Goal: Task Accomplishment & Management: Manage account settings

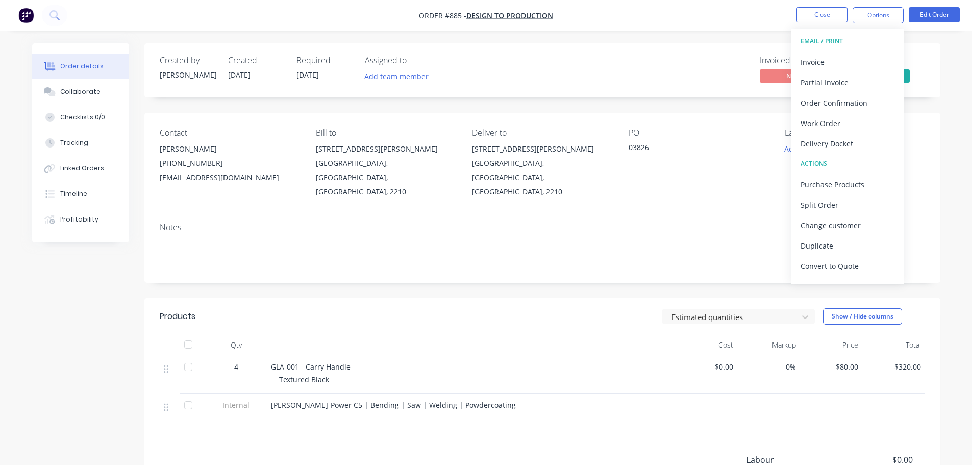
click at [736, 23] on nav "Order #885 - Design to Production Close Options EMAIL / PRINT Invoice Partial I…" at bounding box center [486, 15] width 972 height 31
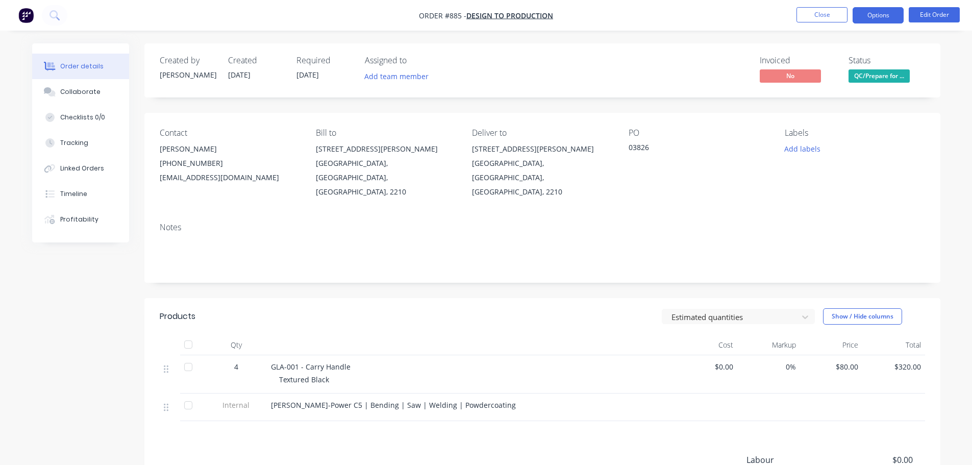
click at [878, 14] on button "Options" at bounding box center [877, 15] width 51 height 16
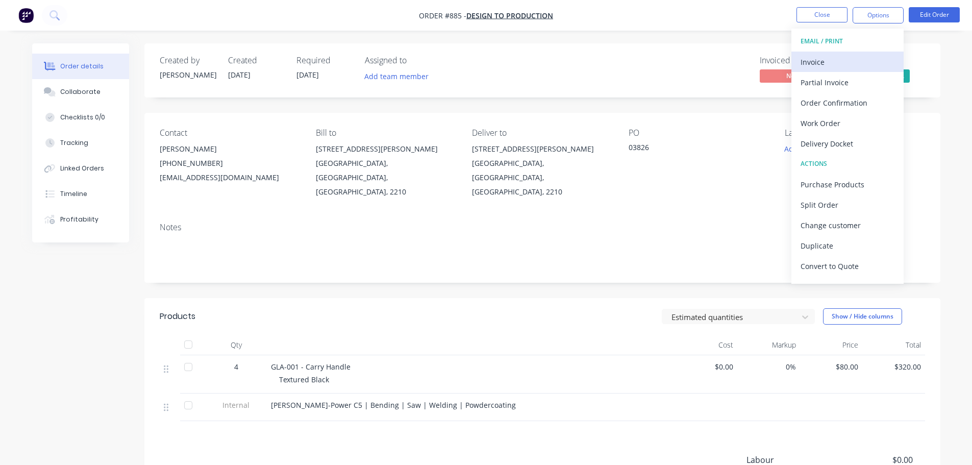
click at [853, 63] on div "Invoice" at bounding box center [847, 62] width 94 height 15
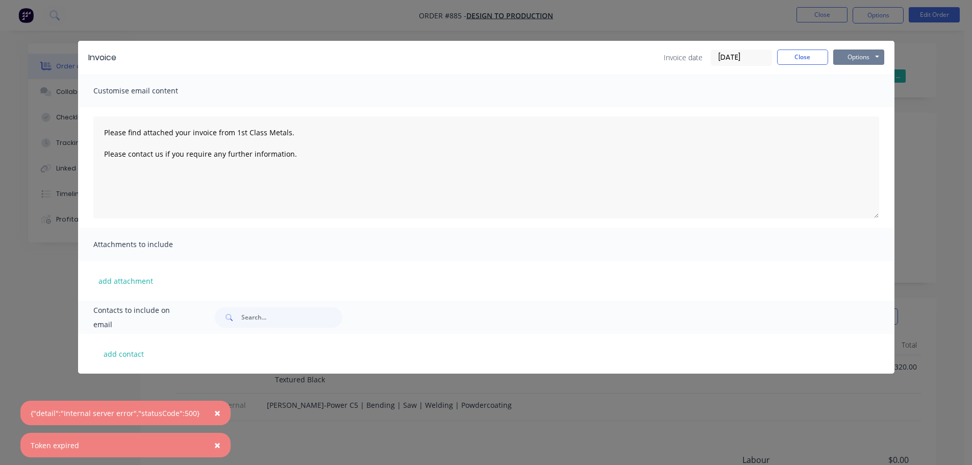
drag, startPoint x: 868, startPoint y: 59, endPoint x: 868, endPoint y: 66, distance: 7.1
click at [868, 60] on button "Options" at bounding box center [858, 56] width 51 height 15
type textarea "Please find attached your invoice from 1st Class Metals. Please contact us if y…"
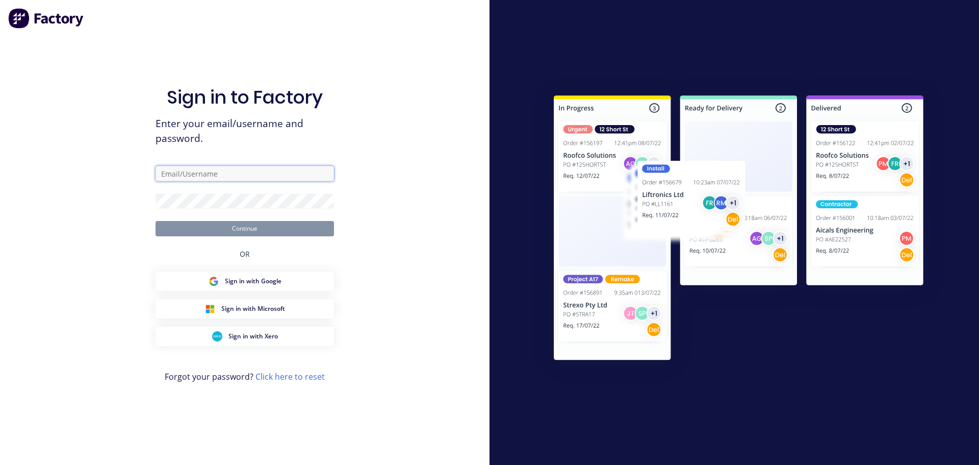
click at [285, 179] on input "text" at bounding box center [245, 173] width 178 height 15
type input "[PERSON_NAME][EMAIL_ADDRESS][DOMAIN_NAME]"
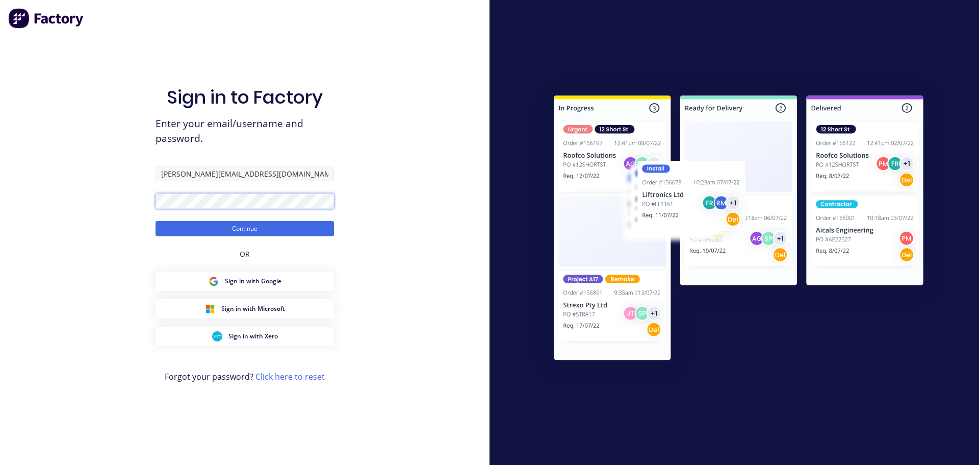
click at [156, 221] on button "Continue" at bounding box center [245, 228] width 178 height 15
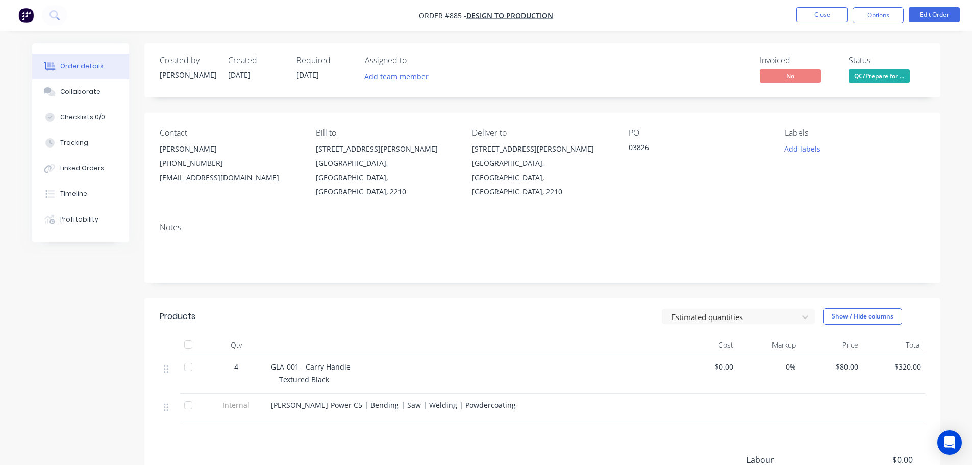
click at [865, 6] on nav "Order #885 - Design to Production Close Options Edit Order" at bounding box center [486, 15] width 972 height 31
drag, startPoint x: 864, startPoint y: 17, endPoint x: 864, endPoint y: 24, distance: 7.1
click at [864, 17] on button "Options" at bounding box center [877, 15] width 51 height 16
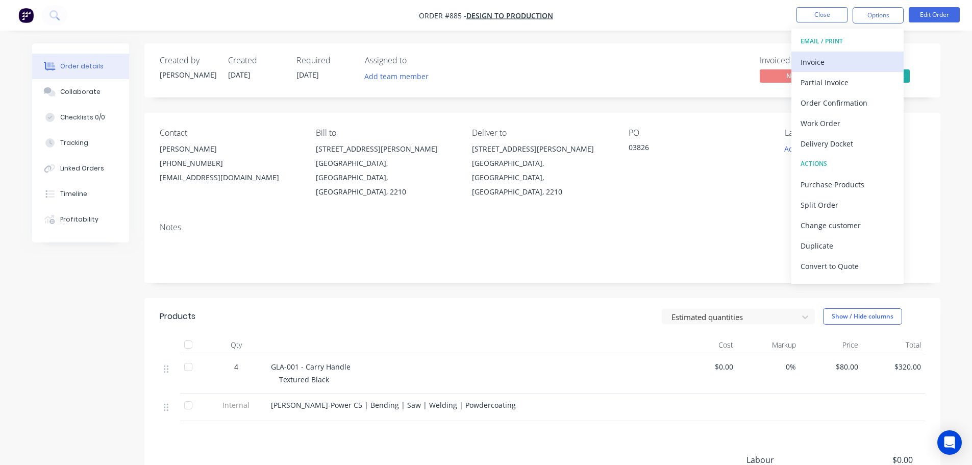
click at [850, 60] on div "Invoice" at bounding box center [847, 62] width 94 height 15
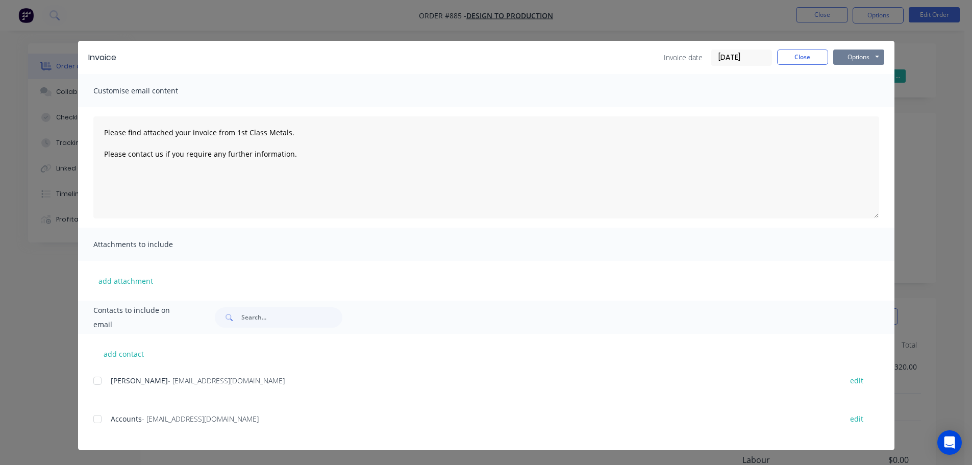
click at [855, 57] on button "Options" at bounding box center [858, 56] width 51 height 15
click at [857, 89] on button "Print" at bounding box center [865, 92] width 65 height 17
type textarea "Please find attached your invoice from 1st Class Metals. Please contact us if y…"
click at [817, 59] on button "Close" at bounding box center [802, 56] width 51 height 15
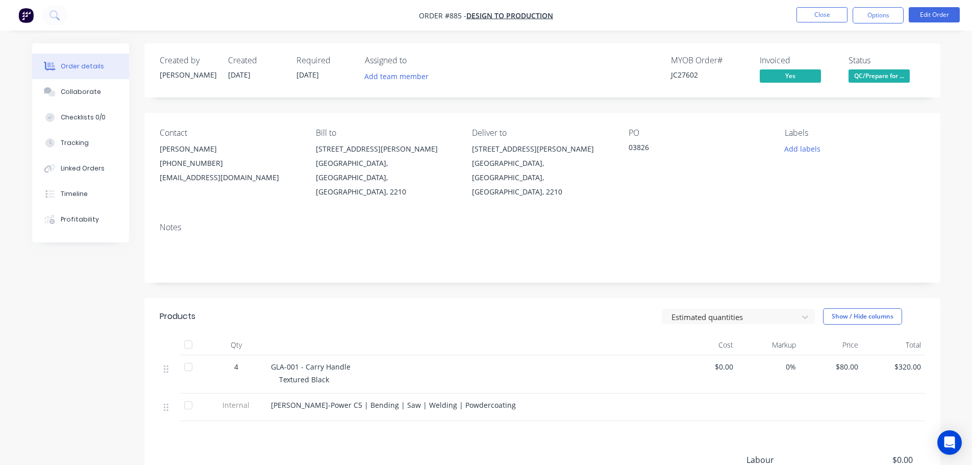
click at [873, 77] on span "QC/Prepare for ..." at bounding box center [878, 75] width 61 height 13
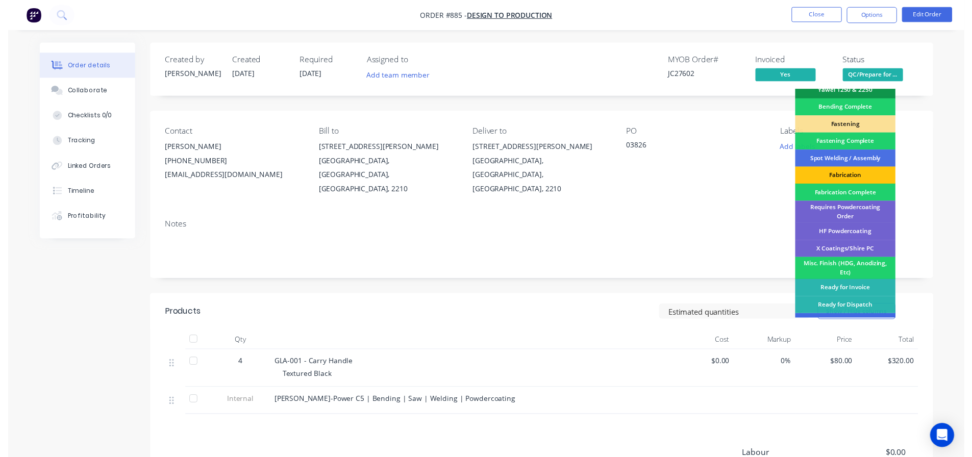
scroll to position [298, 0]
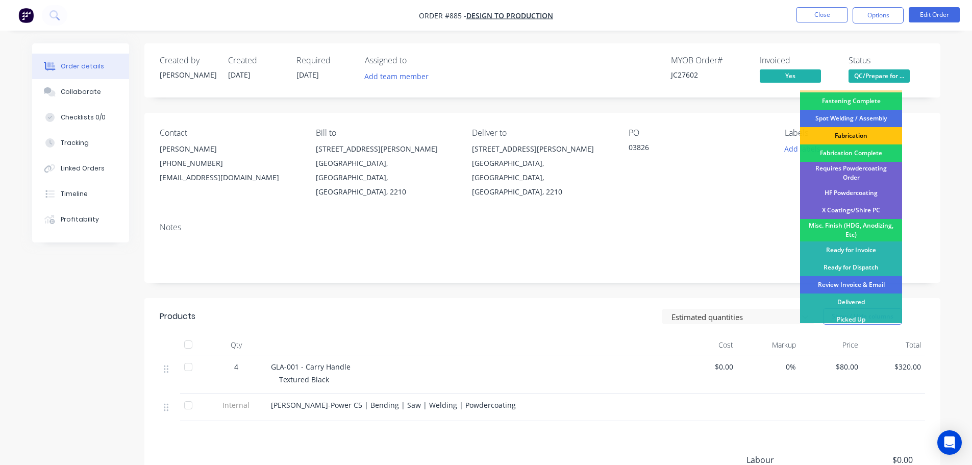
click at [878, 279] on div "Review Invoice & Email" at bounding box center [851, 284] width 102 height 17
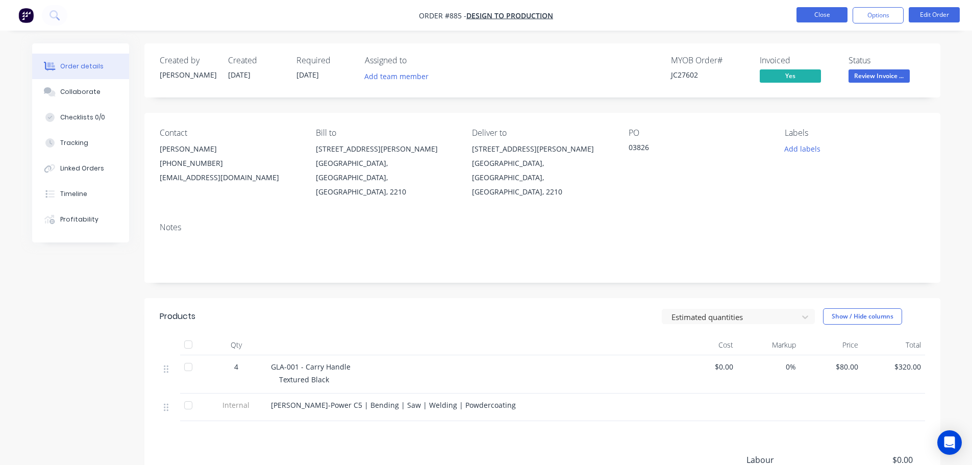
click at [832, 12] on button "Close" at bounding box center [821, 14] width 51 height 15
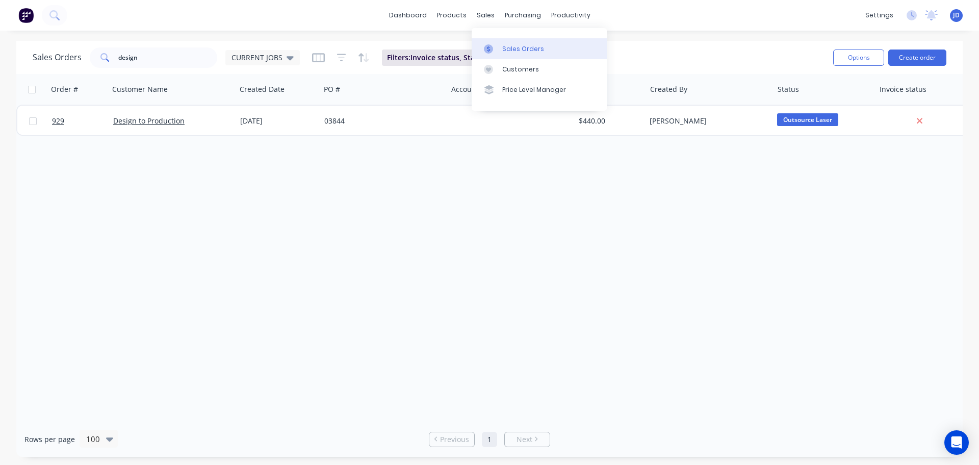
click at [522, 46] on div "Sales Orders" at bounding box center [523, 48] width 42 height 9
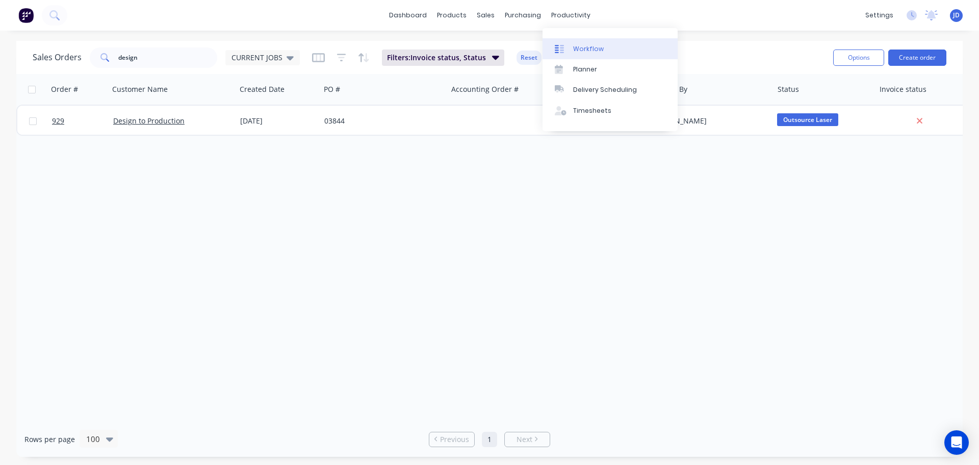
click at [590, 40] on link "Workflow" at bounding box center [610, 48] width 135 height 20
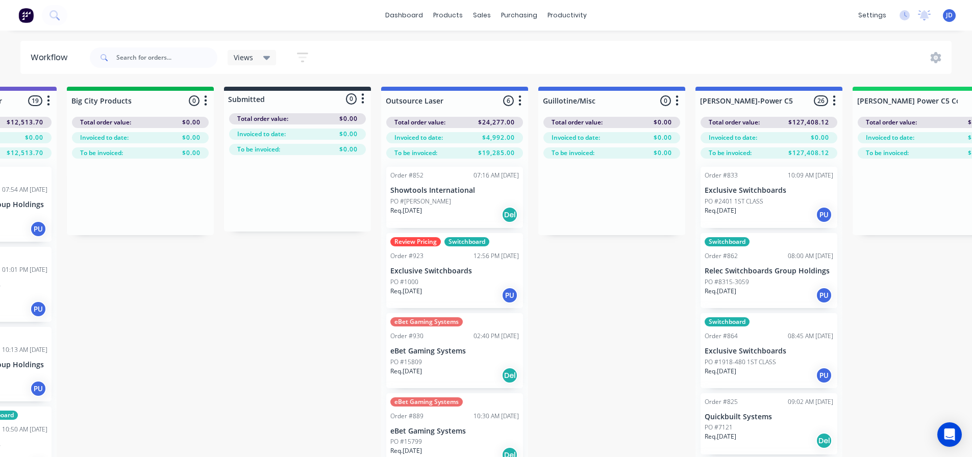
drag, startPoint x: 552, startPoint y: 344, endPoint x: 649, endPoint y: 262, distance: 127.0
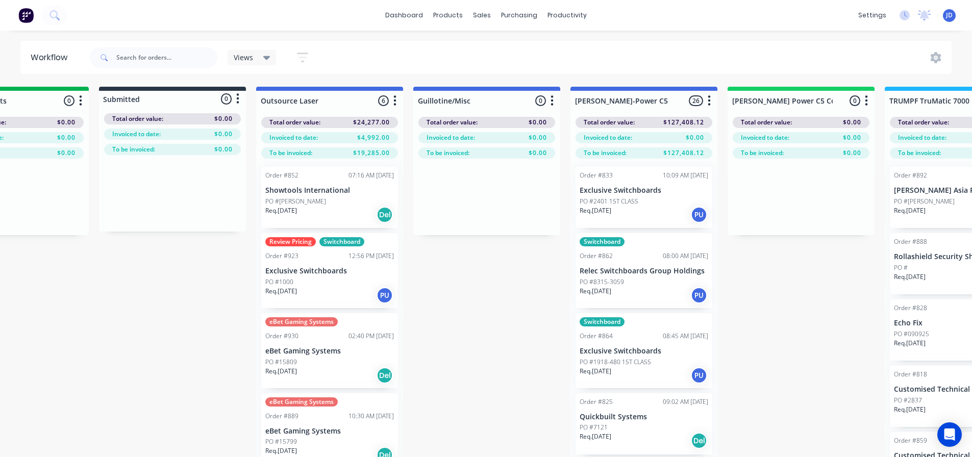
drag, startPoint x: 469, startPoint y: 308, endPoint x: 479, endPoint y: 301, distance: 11.5
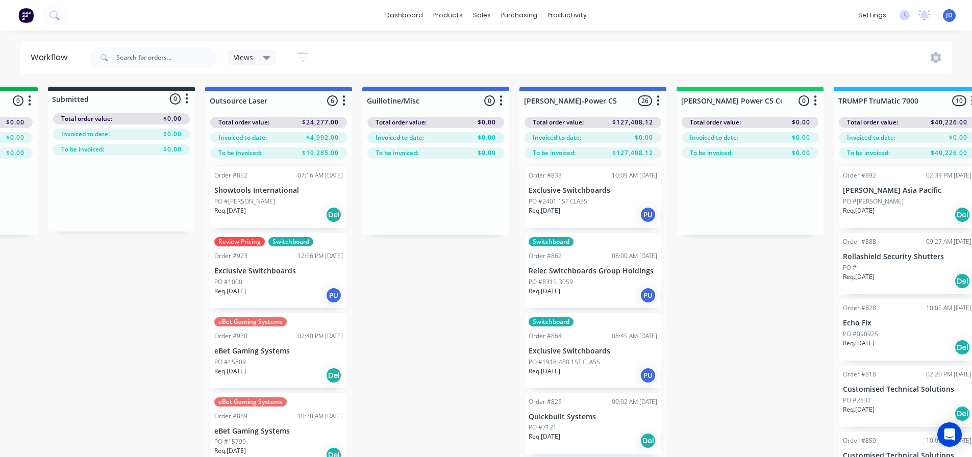
drag, startPoint x: 479, startPoint y: 301, endPoint x: 575, endPoint y: 293, distance: 96.8
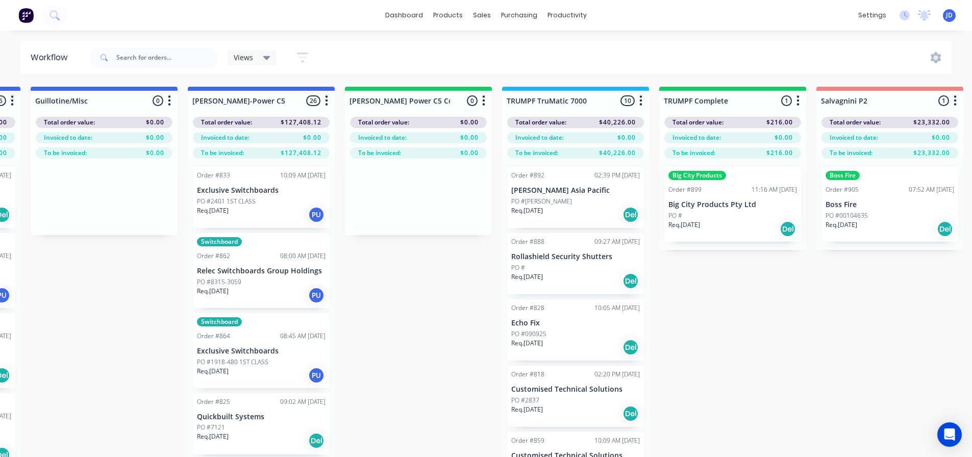
drag, startPoint x: 656, startPoint y: 253, endPoint x: 710, endPoint y: 243, distance: 55.0
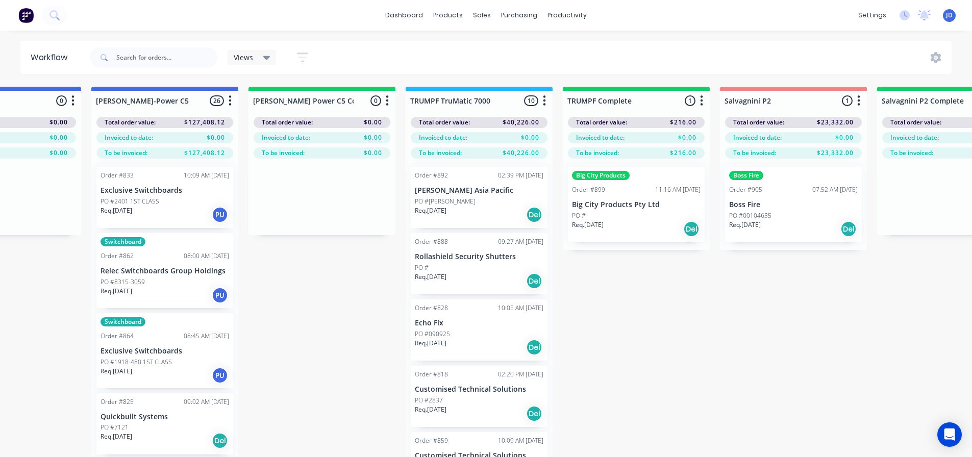
drag, startPoint x: 678, startPoint y: 286, endPoint x: 725, endPoint y: 272, distance: 49.0
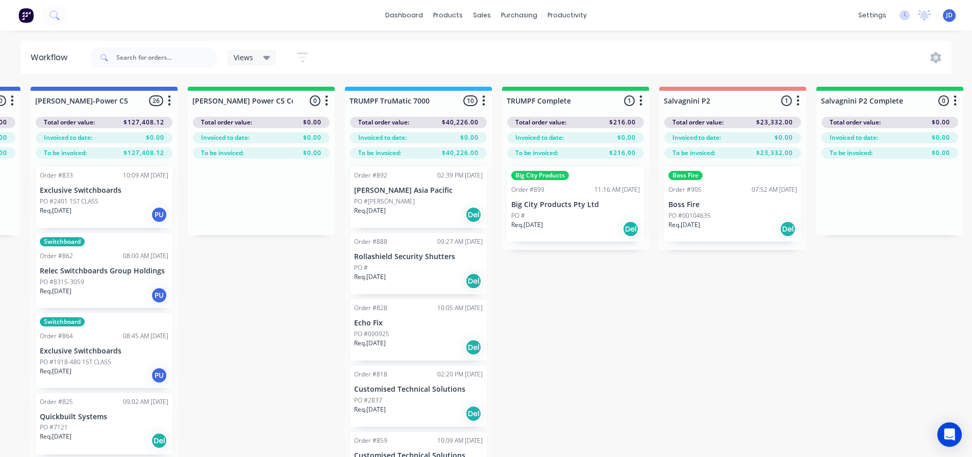
drag, startPoint x: 733, startPoint y: 293, endPoint x: 714, endPoint y: 274, distance: 26.7
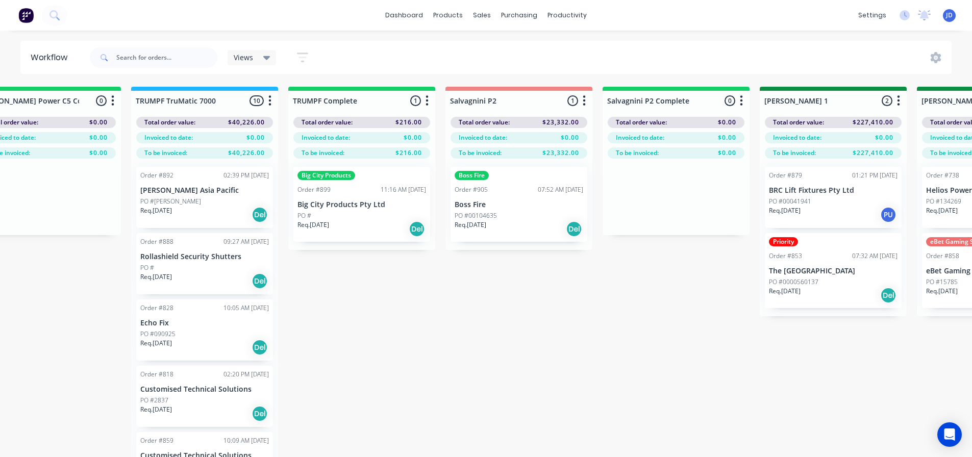
drag, startPoint x: 384, startPoint y: 219, endPoint x: 384, endPoint y: 213, distance: 6.6
click at [384, 214] on div "Big City Products Order #899 11:16 AM [DATE] Big City Products Pty Ltd PO # Req…" at bounding box center [361, 204] width 147 height 91
click at [384, 212] on div "Big City Products Order #899 11:16 AM [DATE] Big City Products Pty Ltd PO # Req…" at bounding box center [361, 204] width 147 height 91
click at [385, 212] on div "PO #" at bounding box center [361, 215] width 129 height 9
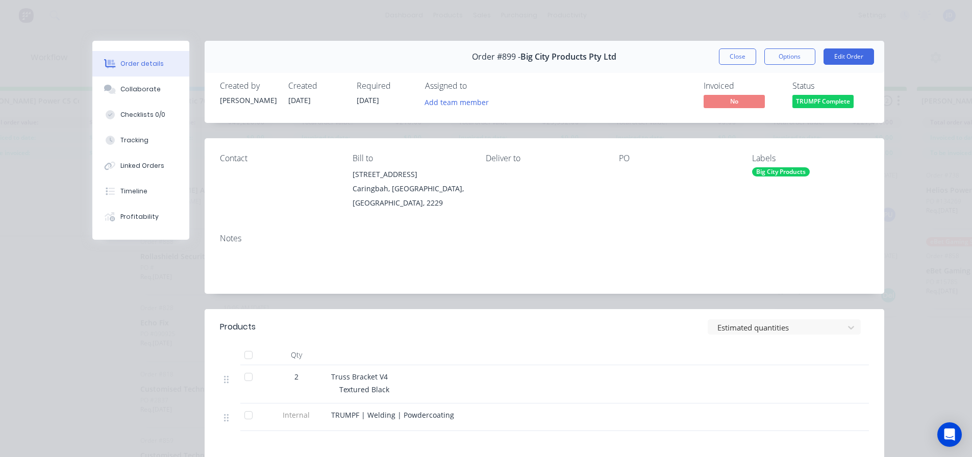
click at [821, 108] on span "TRUMPF Complete" at bounding box center [822, 101] width 61 height 13
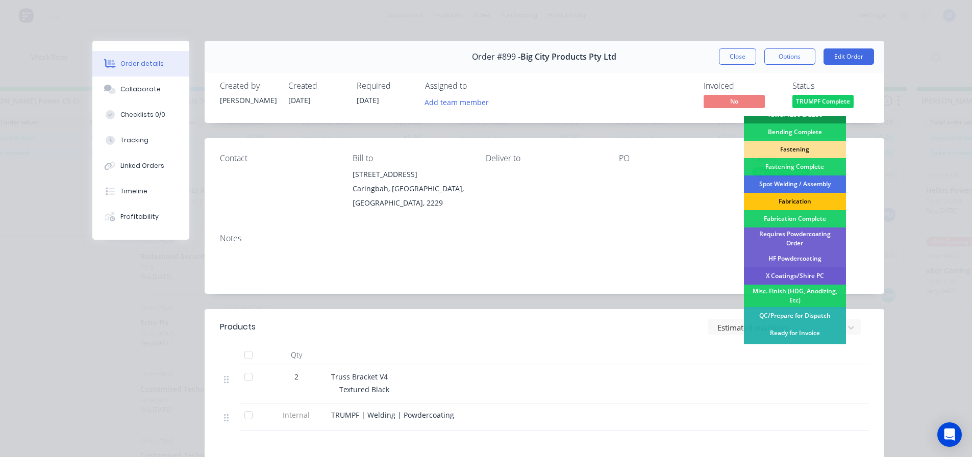
scroll to position [255, 0]
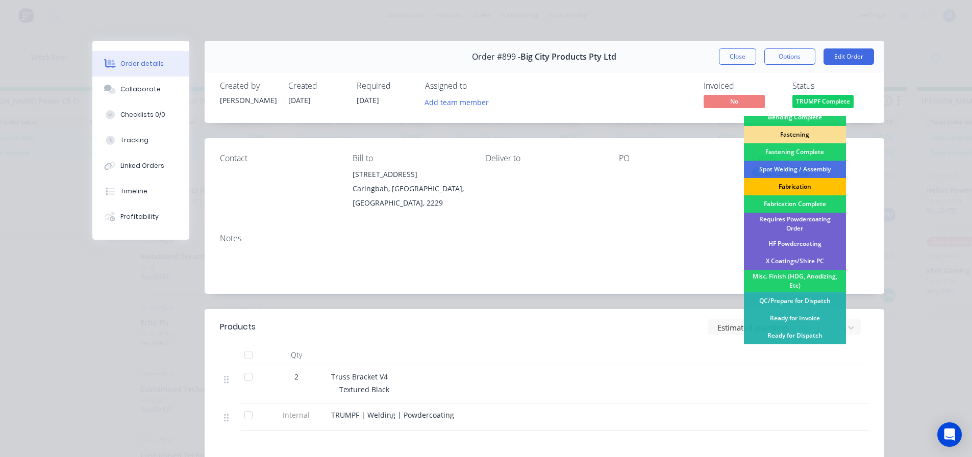
click at [809, 180] on div "Fabrication" at bounding box center [795, 186] width 102 height 17
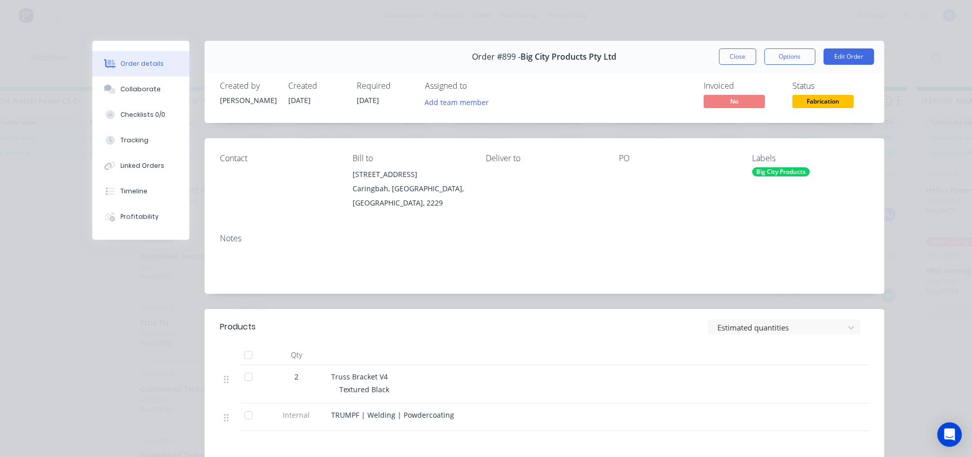
click at [728, 59] on button "Close" at bounding box center [737, 56] width 37 height 16
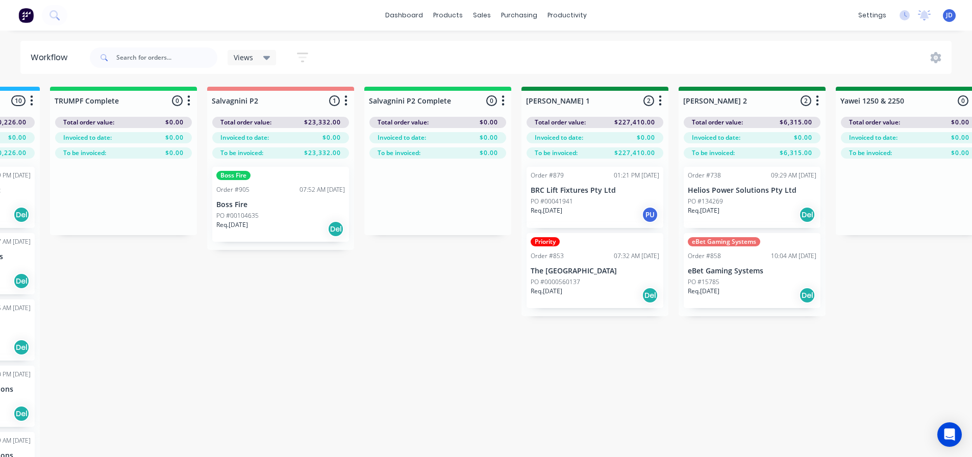
drag, startPoint x: 510, startPoint y: 303, endPoint x: 543, endPoint y: 278, distance: 41.4
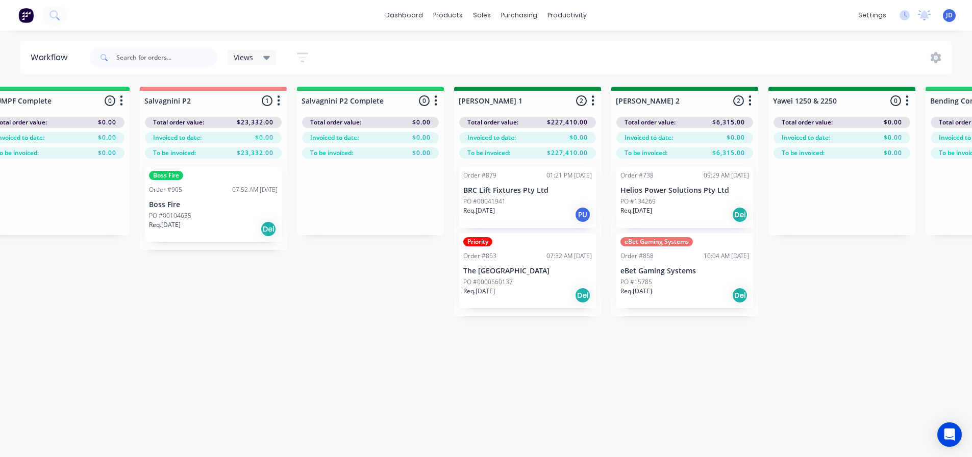
drag, startPoint x: 477, startPoint y: 326, endPoint x: 537, endPoint y: 280, distance: 75.3
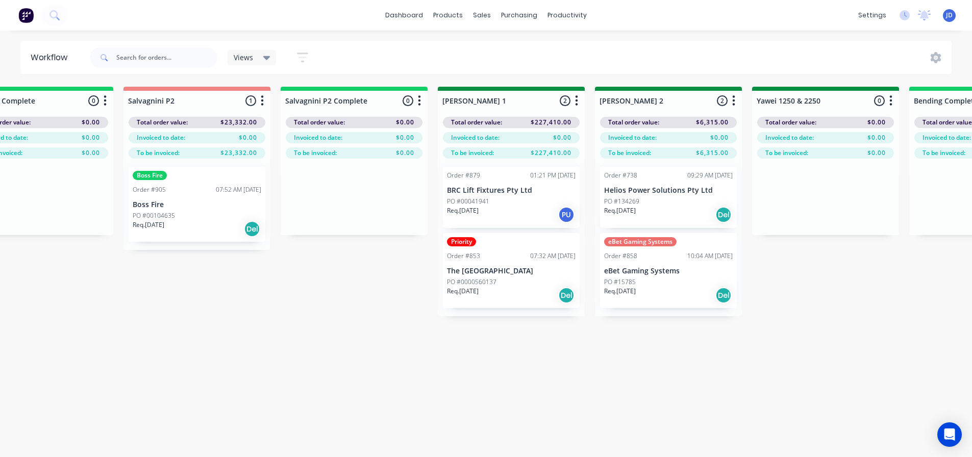
scroll to position [0, 1705]
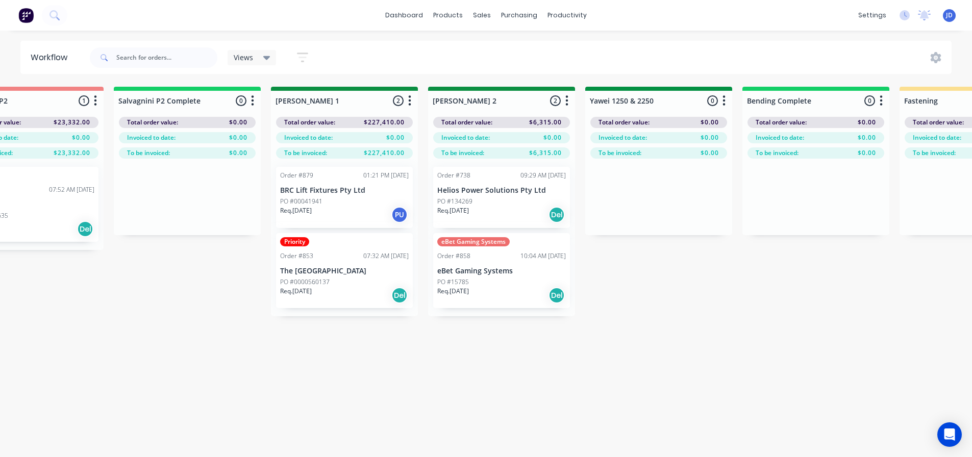
drag, startPoint x: 533, startPoint y: 367, endPoint x: 620, endPoint y: 349, distance: 88.0
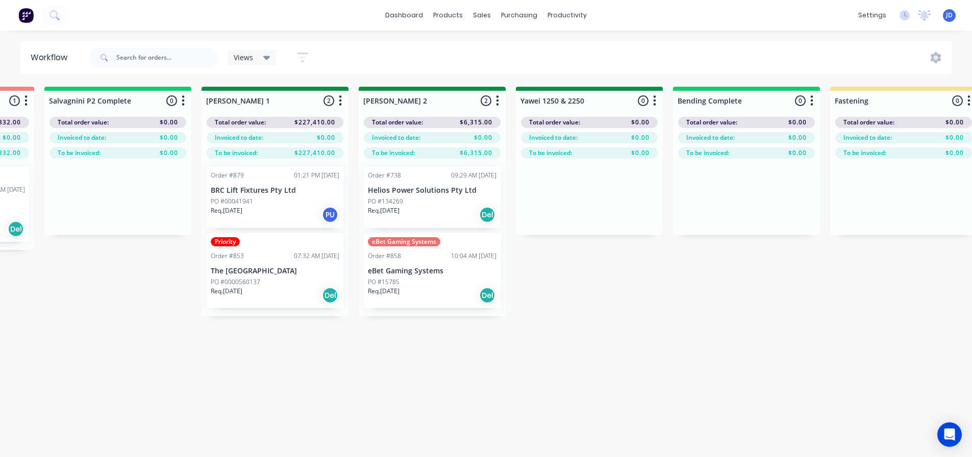
click at [444, 275] on p "eBet Gaming Systems" at bounding box center [432, 271] width 129 height 9
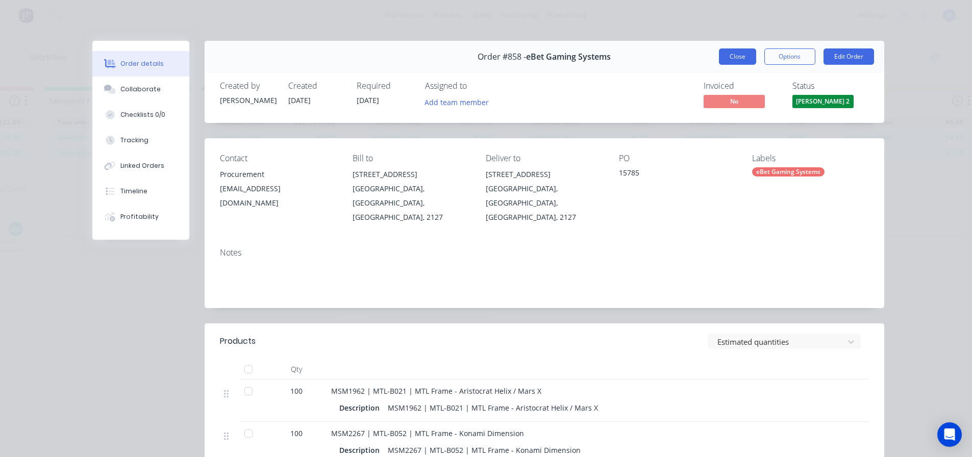
click at [739, 54] on button "Close" at bounding box center [737, 56] width 37 height 16
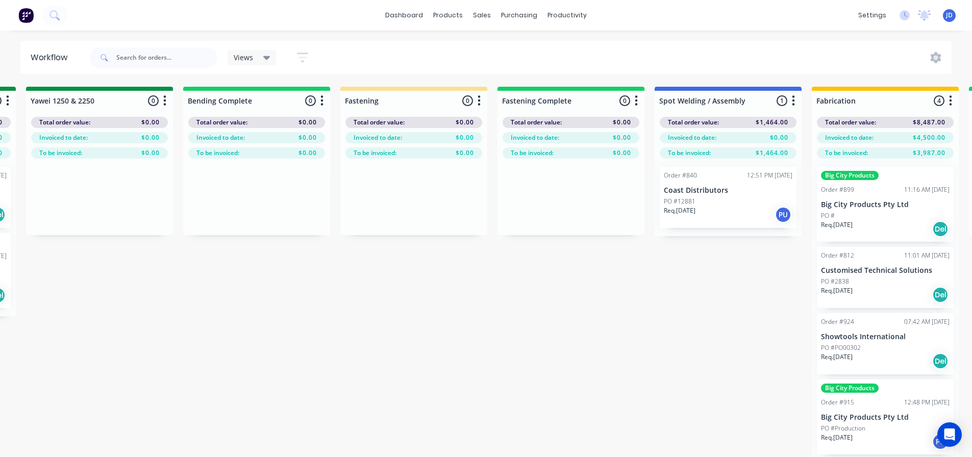
scroll to position [0, 2604]
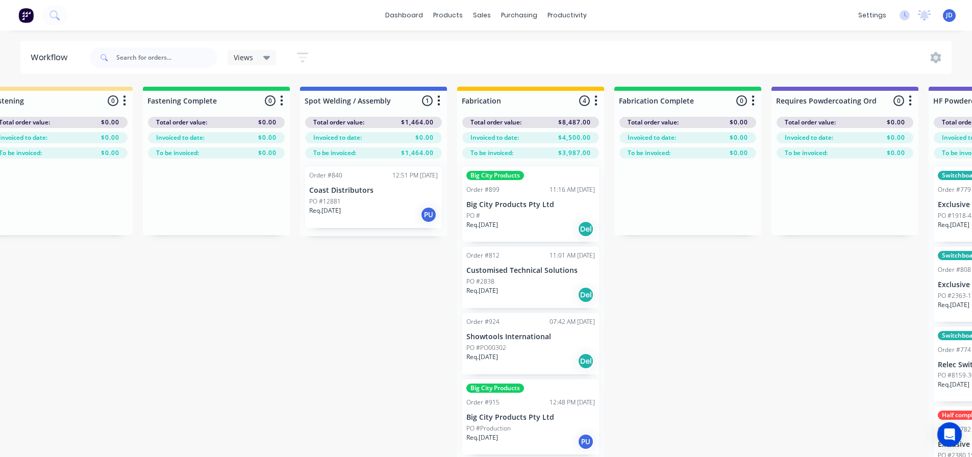
drag, startPoint x: 363, startPoint y: 362, endPoint x: 444, endPoint y: 266, distance: 125.2
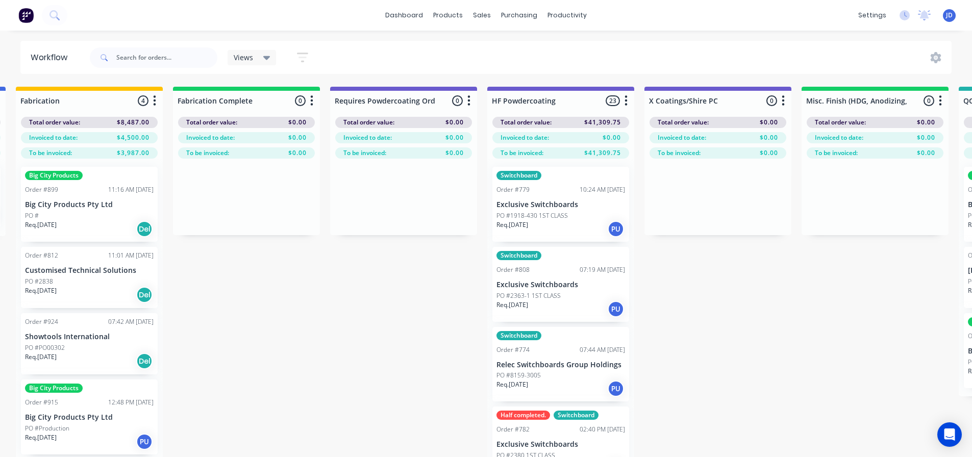
scroll to position [0, 3248]
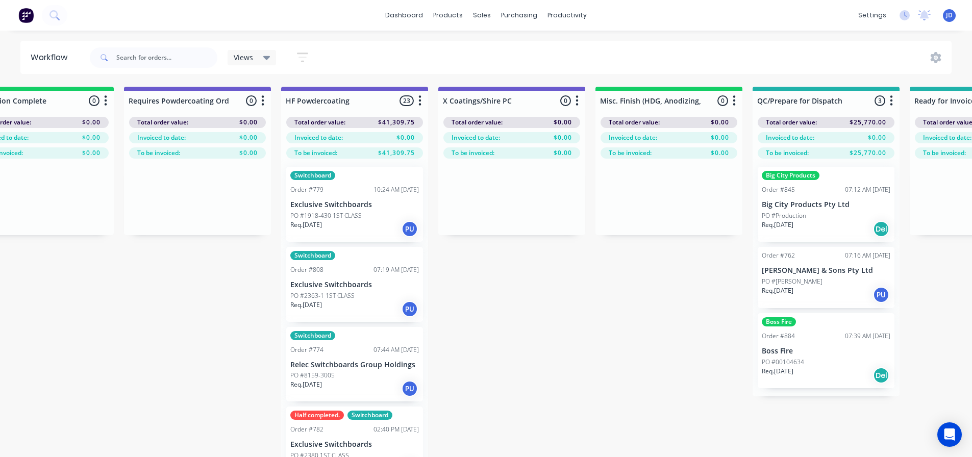
drag, startPoint x: 607, startPoint y: 265, endPoint x: 704, endPoint y: 225, distance: 105.0
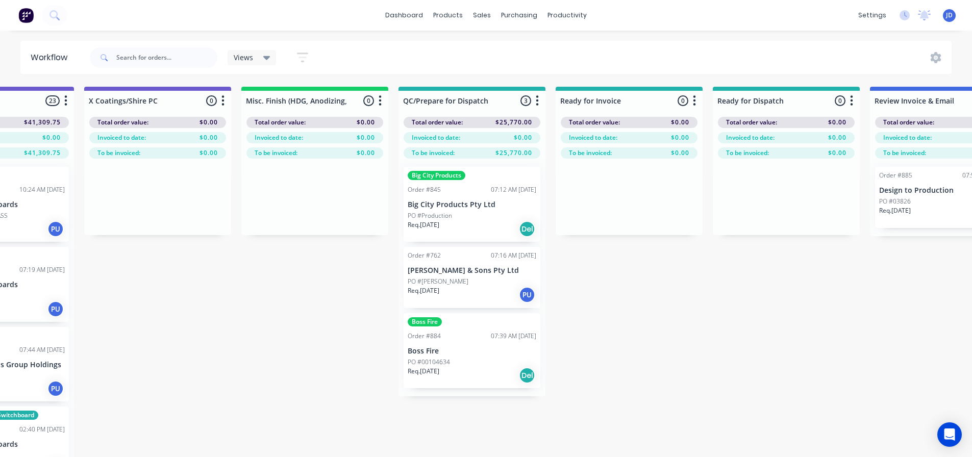
drag, startPoint x: 461, startPoint y: 322, endPoint x: 568, endPoint y: 303, distance: 109.3
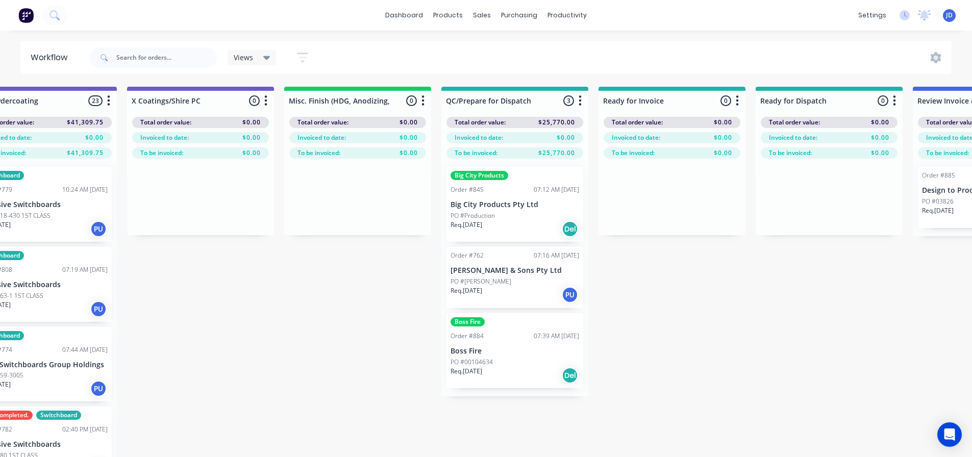
drag, startPoint x: 739, startPoint y: 334, endPoint x: 684, endPoint y: 296, distance: 66.6
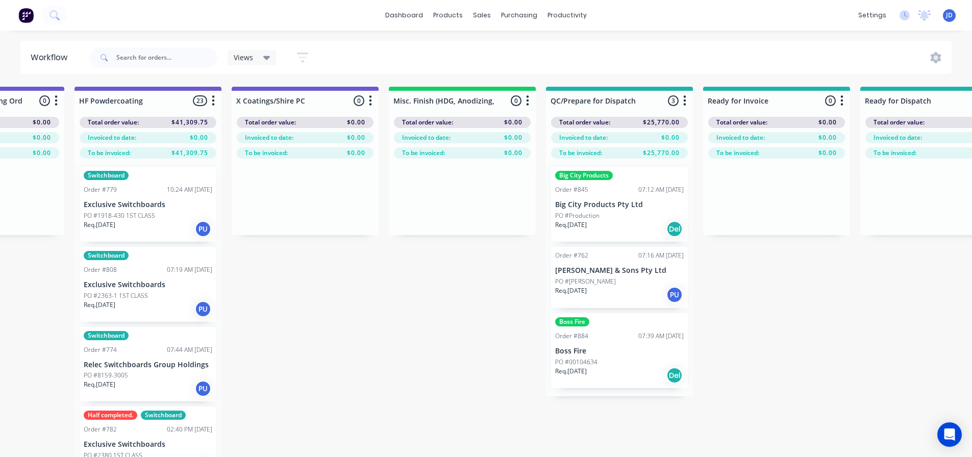
scroll to position [0, 3240]
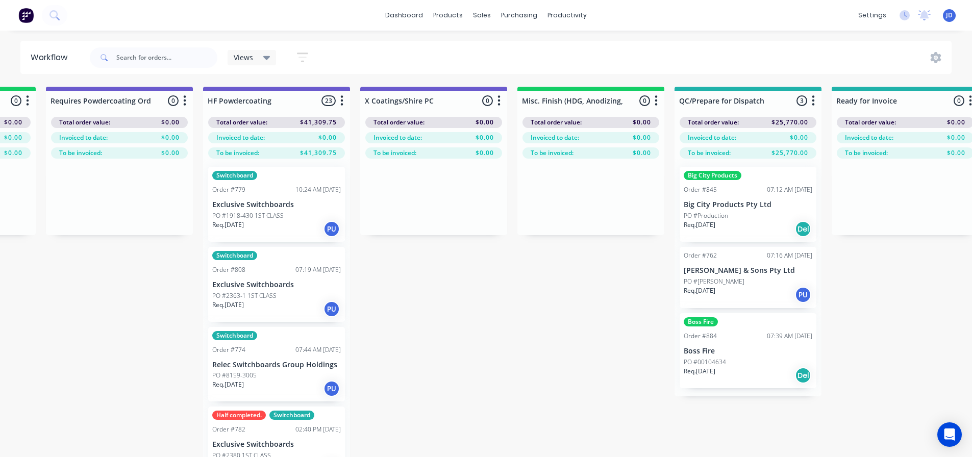
drag, startPoint x: 405, startPoint y: 355, endPoint x: 315, endPoint y: 309, distance: 100.8
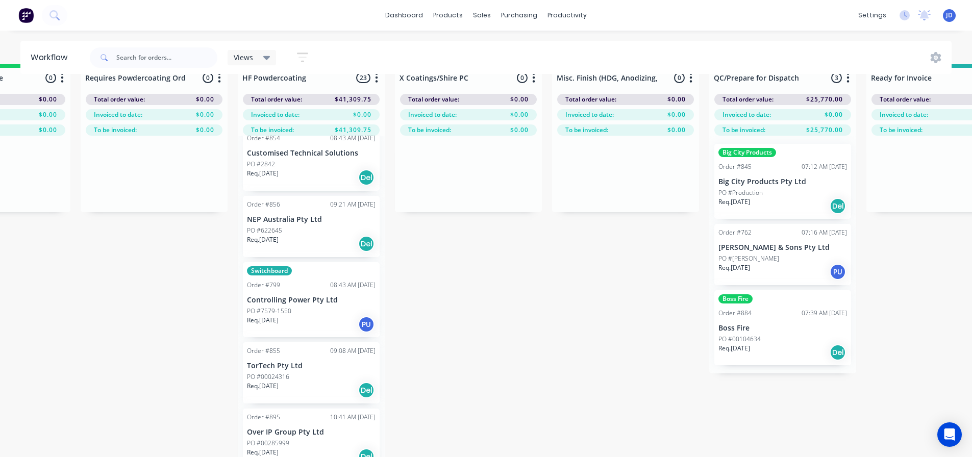
scroll to position [44, 3240]
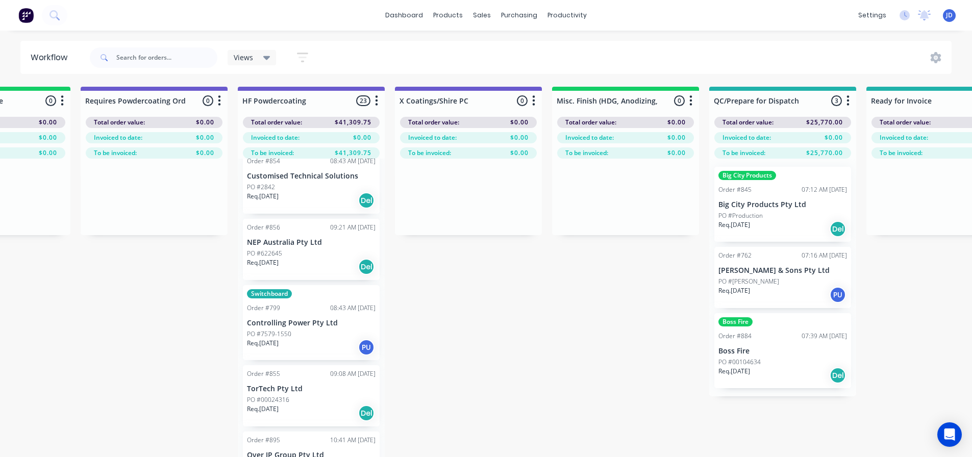
drag, startPoint x: 233, startPoint y: 414, endPoint x: 229, endPoint y: 302, distance: 112.2
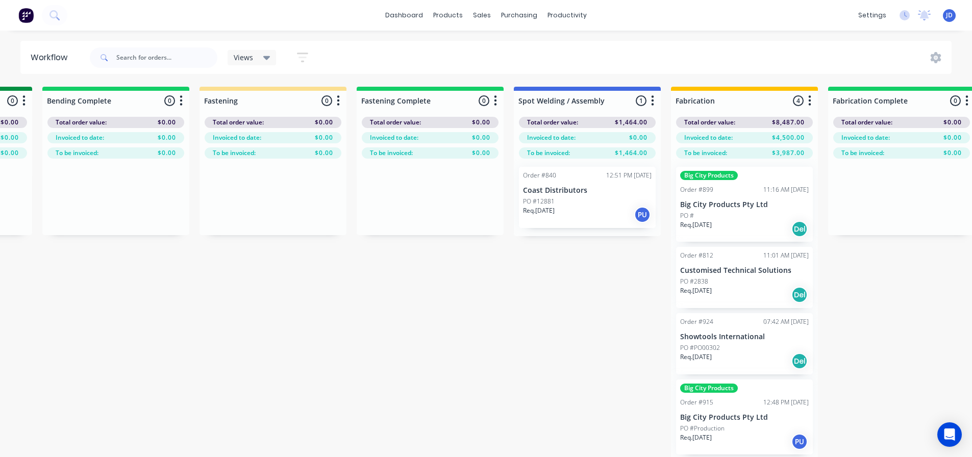
drag, startPoint x: 465, startPoint y: 353, endPoint x: 387, endPoint y: 340, distance: 79.1
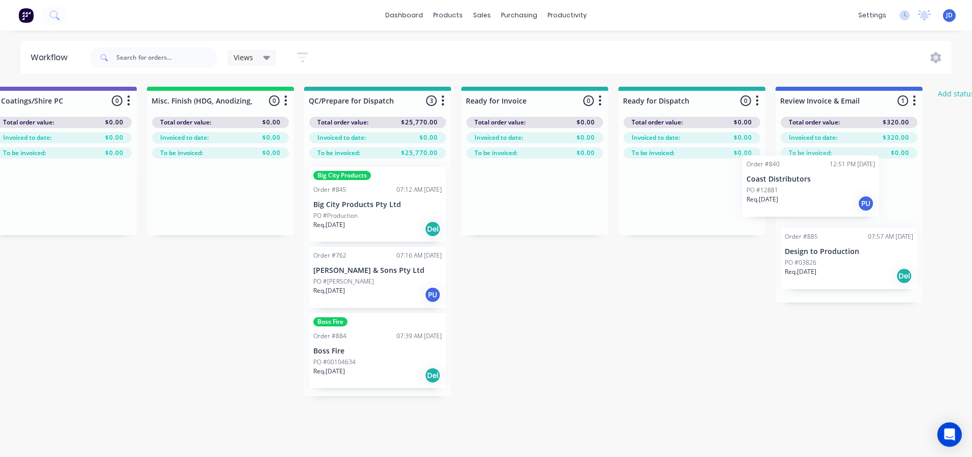
scroll to position [0, 3663]
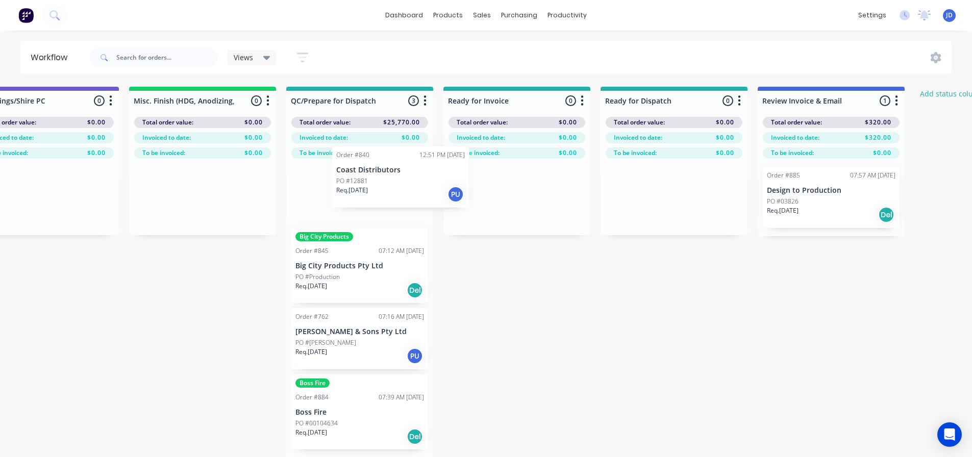
drag, startPoint x: 630, startPoint y: 196, endPoint x: 404, endPoint y: 183, distance: 226.3
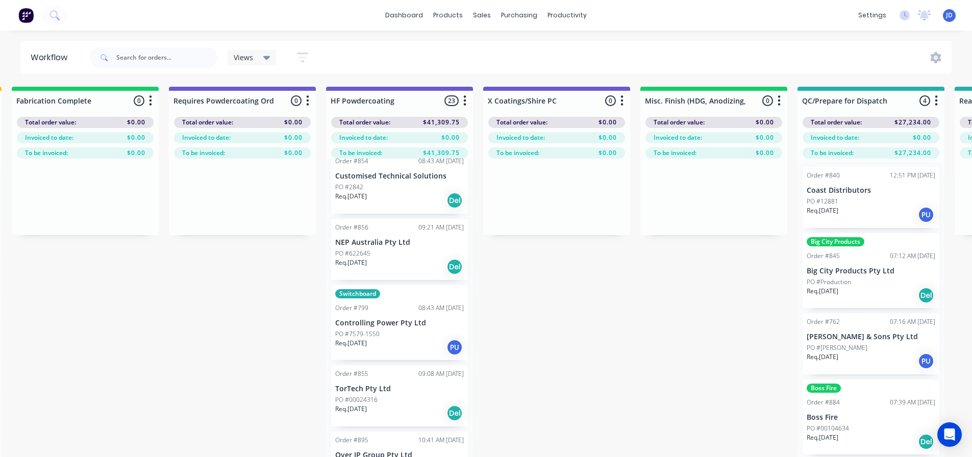
drag, startPoint x: 634, startPoint y: 336, endPoint x: 544, endPoint y: 299, distance: 97.6
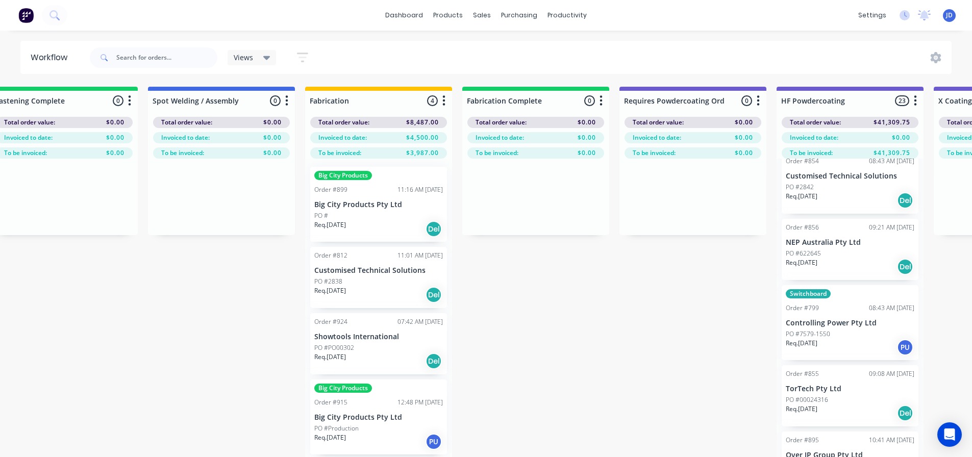
drag, startPoint x: 637, startPoint y: 329, endPoint x: 537, endPoint y: 297, distance: 105.0
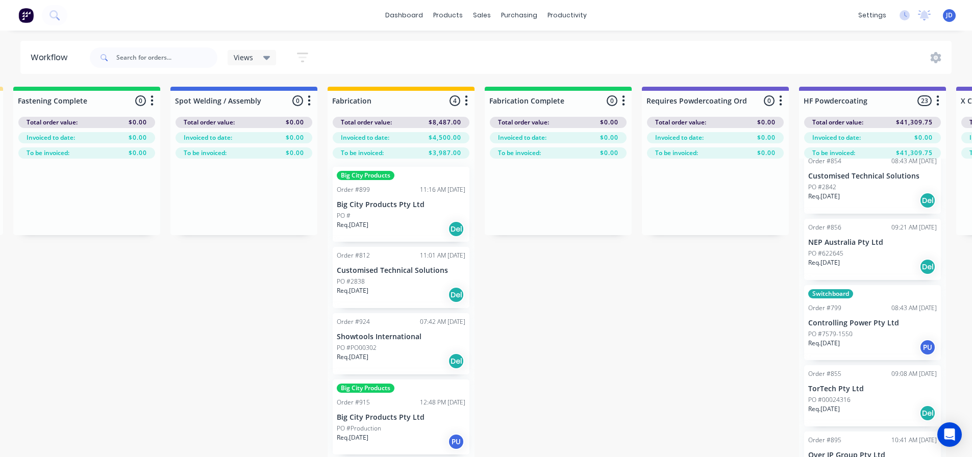
scroll to position [44, 2679]
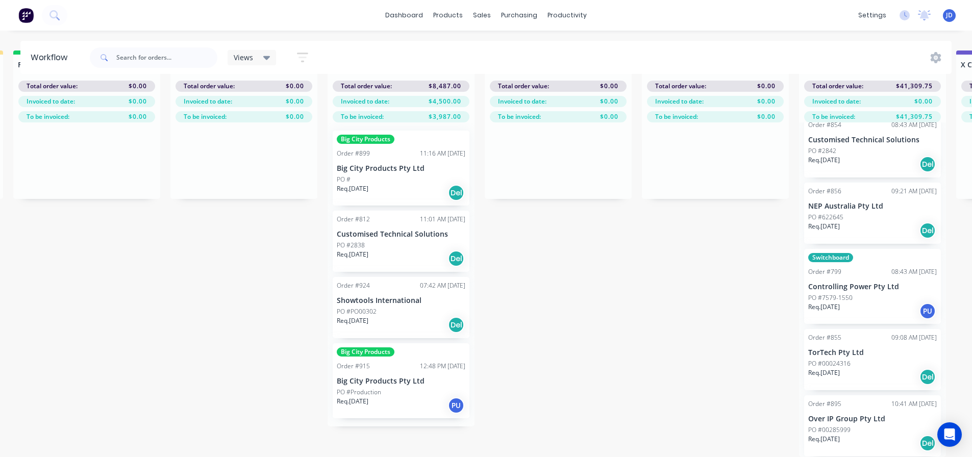
click at [419, 379] on div "Big City Products Order #915 12:48 PM [DATE] Big City Products Pty Ltd PO #Prod…" at bounding box center [401, 380] width 137 height 75
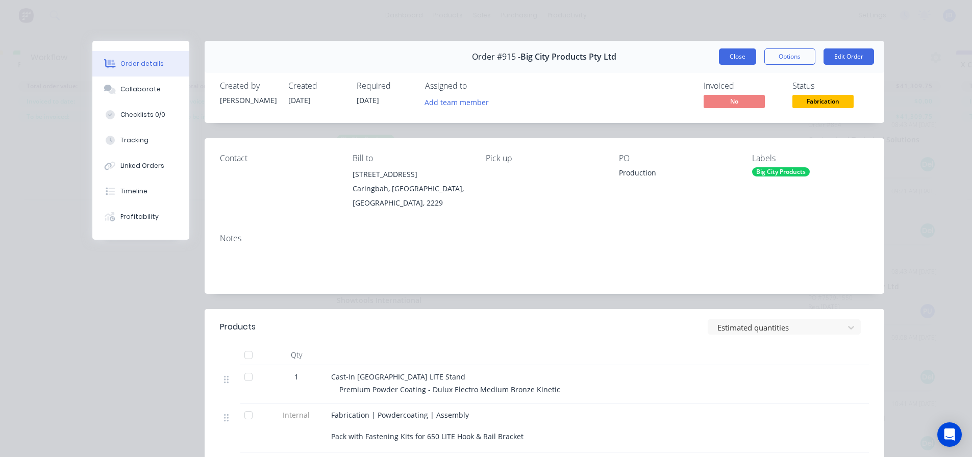
click at [744, 52] on button "Close" at bounding box center [737, 56] width 37 height 16
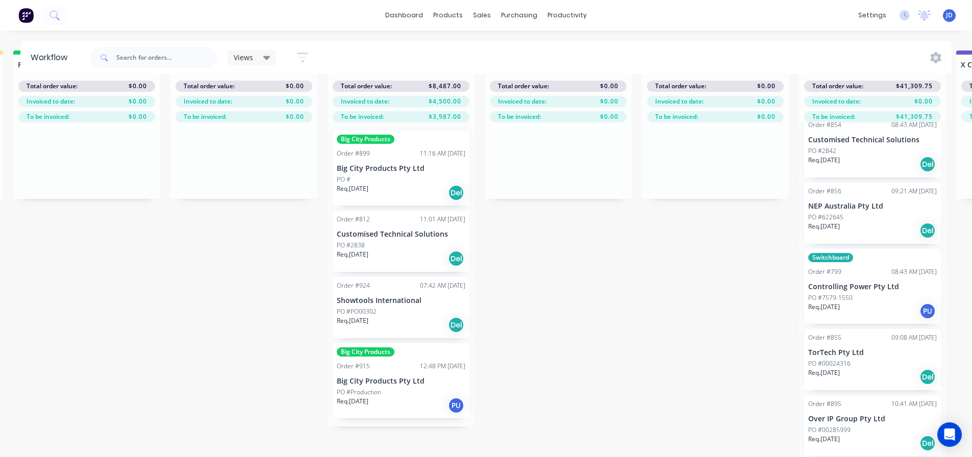
click at [395, 184] on div "Req. [DATE] Del" at bounding box center [401, 192] width 129 height 17
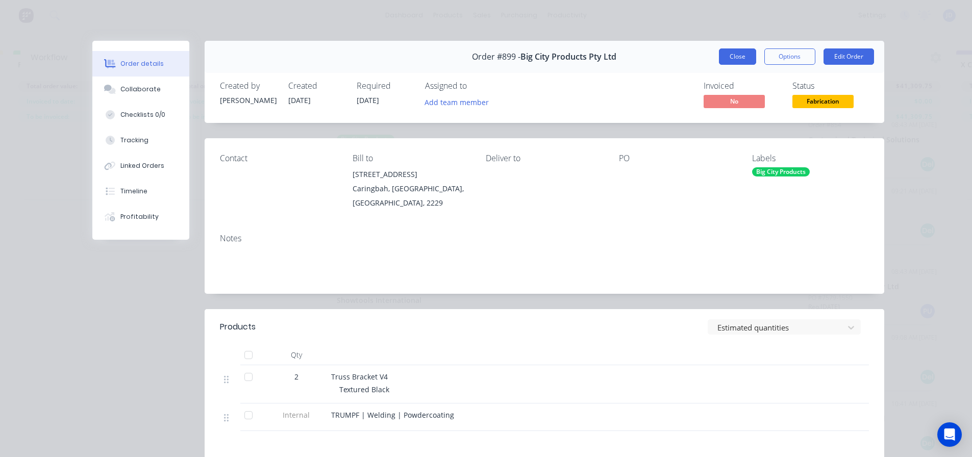
click at [749, 57] on button "Close" at bounding box center [737, 56] width 37 height 16
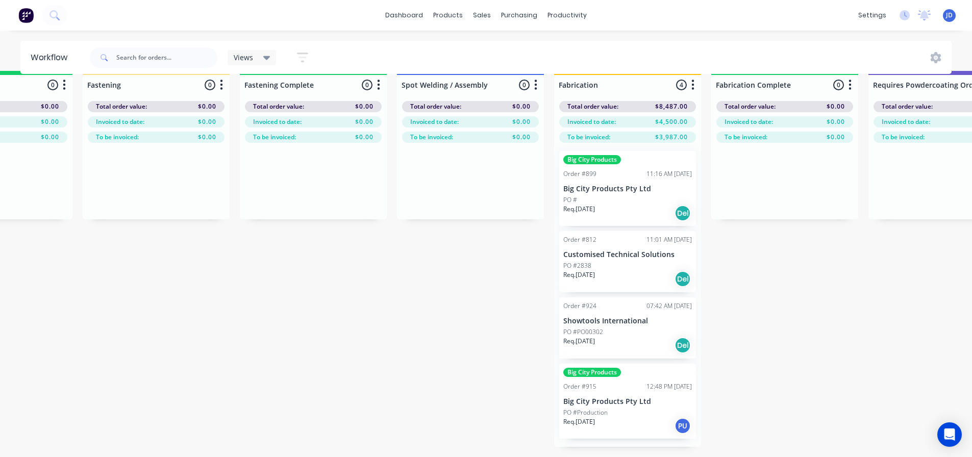
drag, startPoint x: 715, startPoint y: 311, endPoint x: 622, endPoint y: 275, distance: 99.6
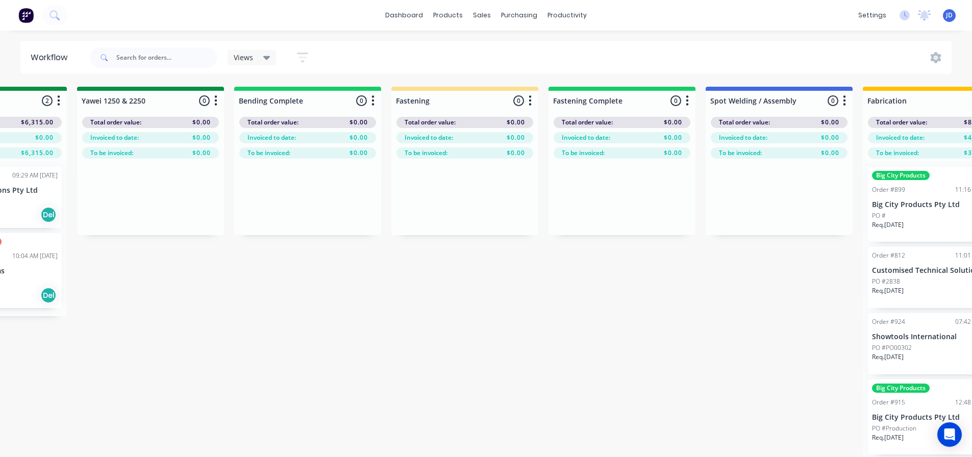
scroll to position [0, 1944]
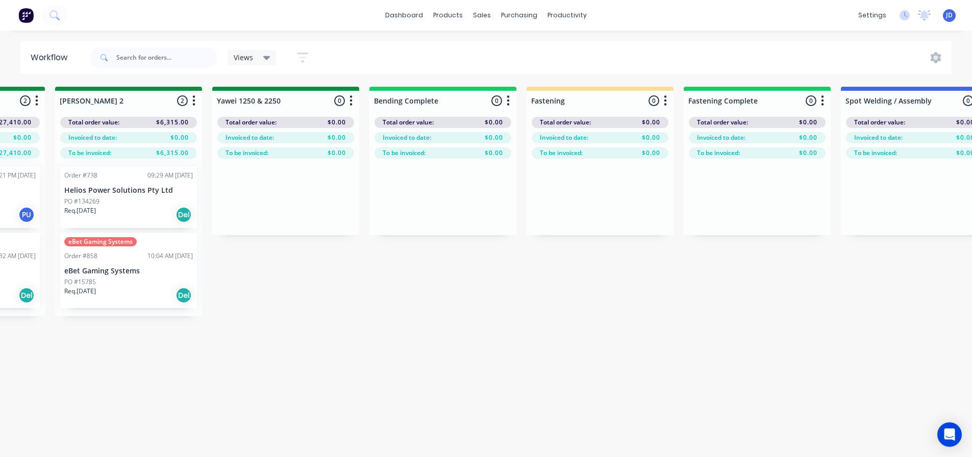
drag, startPoint x: 631, startPoint y: 292, endPoint x: 529, endPoint y: 243, distance: 112.7
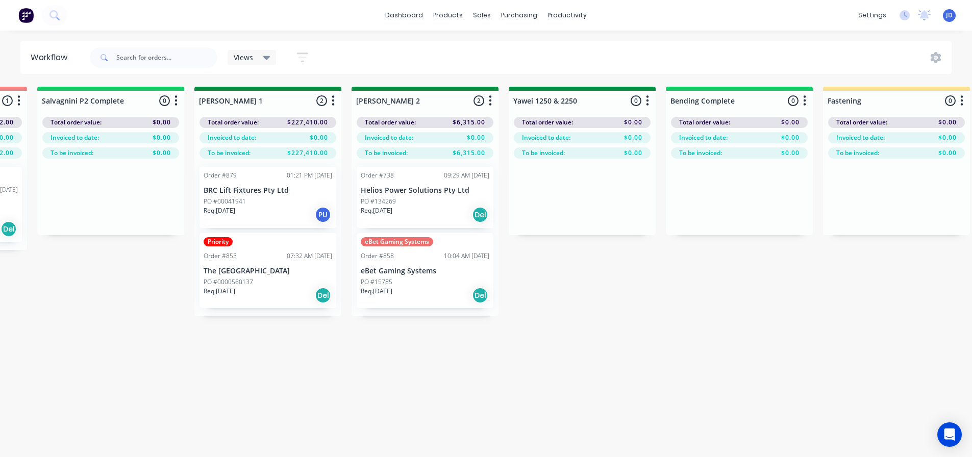
drag, startPoint x: 460, startPoint y: 254, endPoint x: 371, endPoint y: 213, distance: 97.9
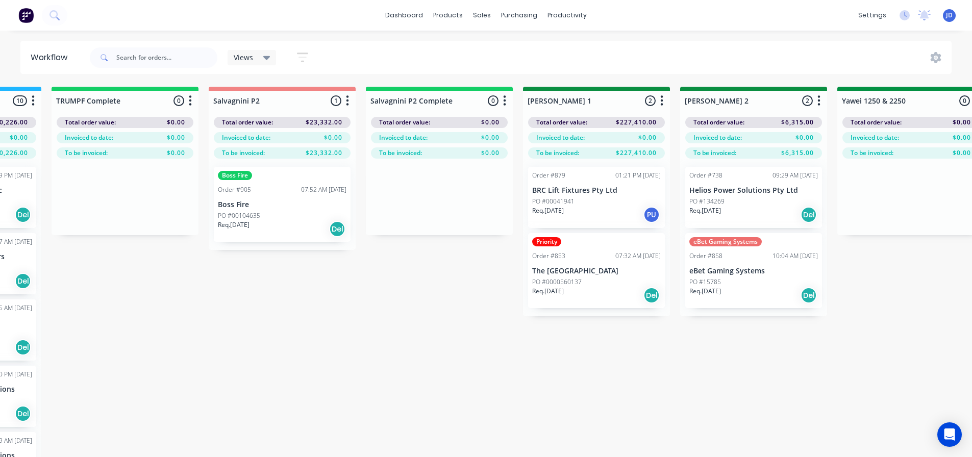
drag, startPoint x: 796, startPoint y: 346, endPoint x: 727, endPoint y: 318, distance: 74.3
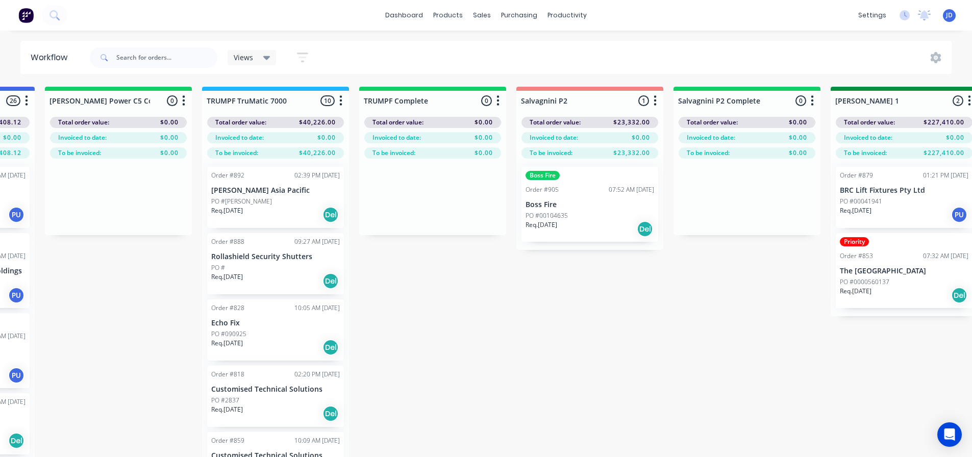
drag, startPoint x: 488, startPoint y: 326, endPoint x: 385, endPoint y: 280, distance: 112.1
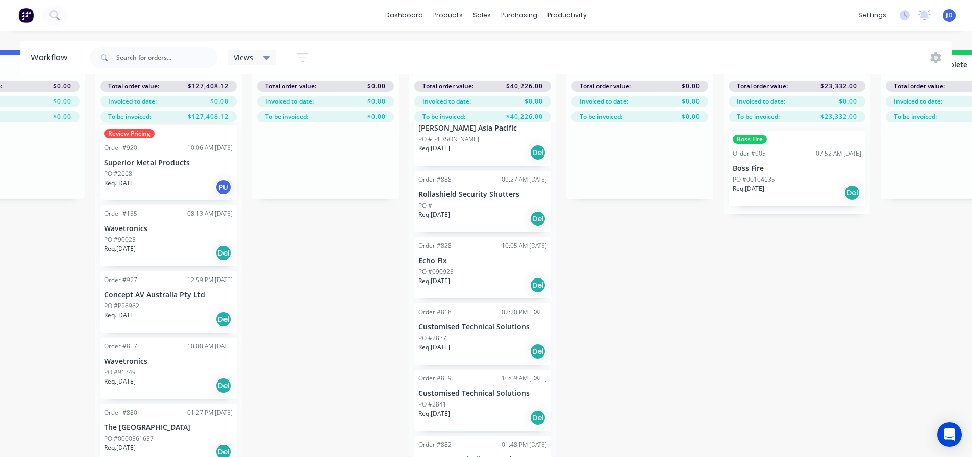
scroll to position [0, 0]
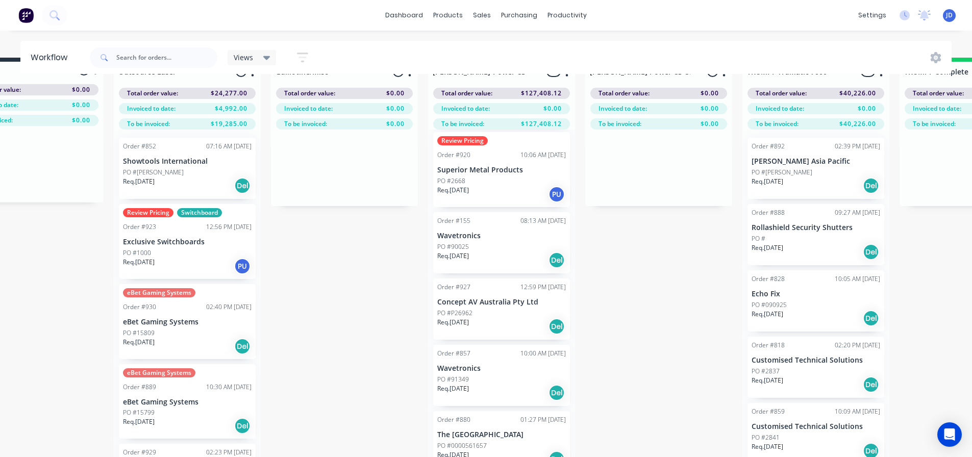
drag, startPoint x: 700, startPoint y: 429, endPoint x: 614, endPoint y: 400, distance: 90.3
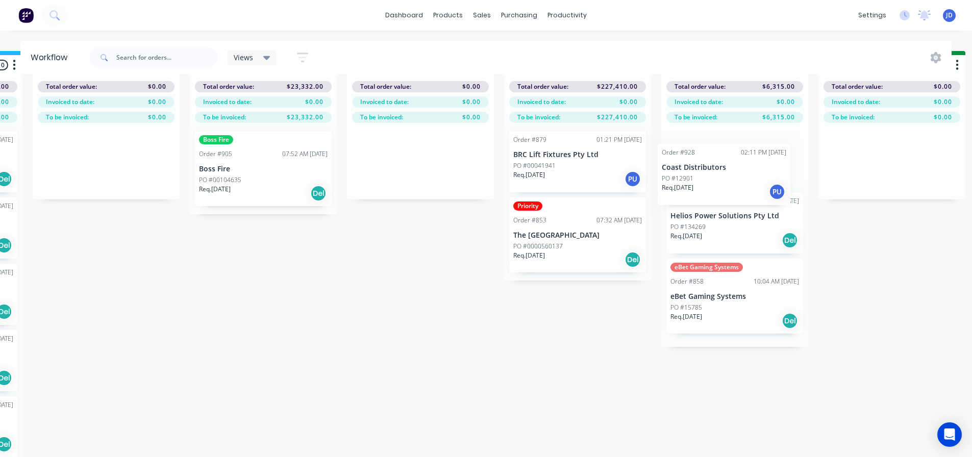
scroll to position [0, 1403]
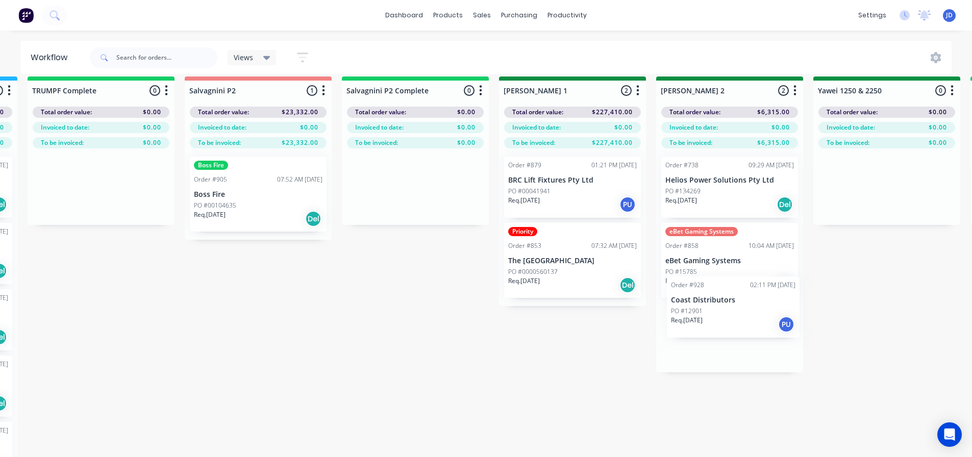
drag, startPoint x: 538, startPoint y: 274, endPoint x: 726, endPoint y: 313, distance: 192.2
click at [730, 310] on div "On Hold 2 Status colour #FF4949 hex #FF4949 Save Cancel Notifications Email SMS…" at bounding box center [913, 279] width 4659 height 406
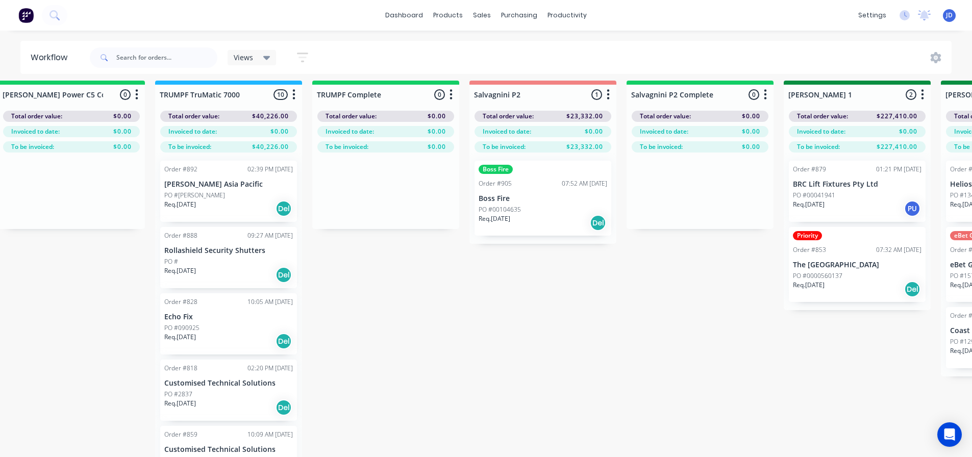
scroll to position [0, 708]
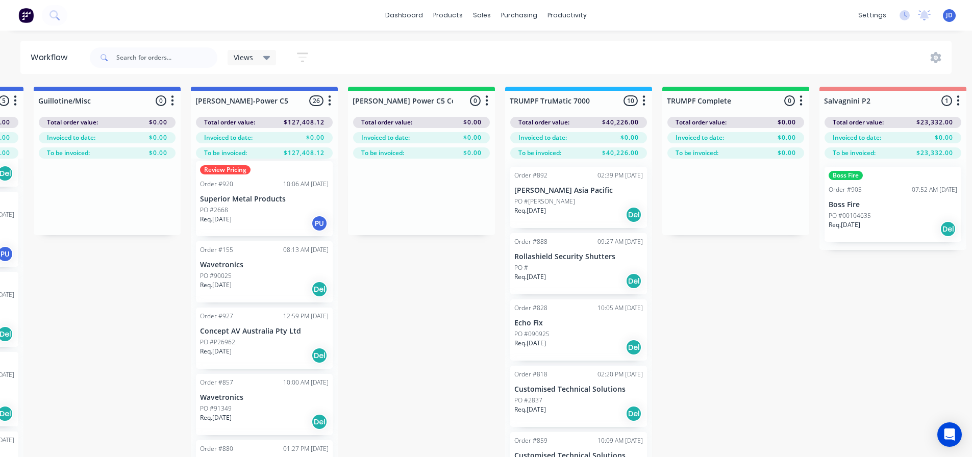
drag, startPoint x: 618, startPoint y: 384, endPoint x: 508, endPoint y: 353, distance: 114.2
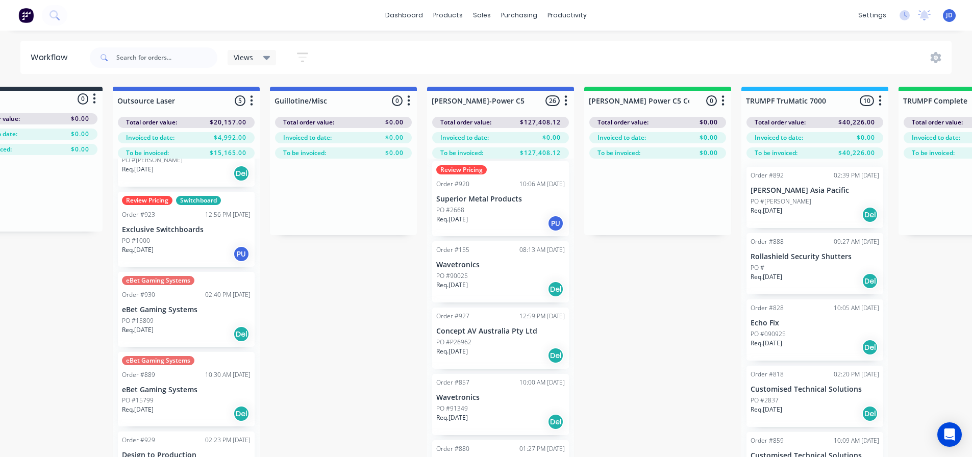
drag, startPoint x: 494, startPoint y: 382, endPoint x: 460, endPoint y: 368, distance: 36.8
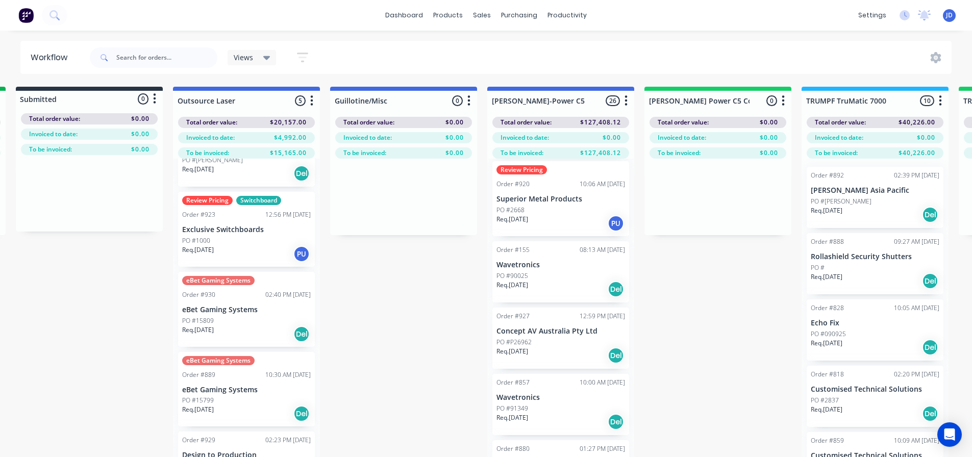
scroll to position [0, 468]
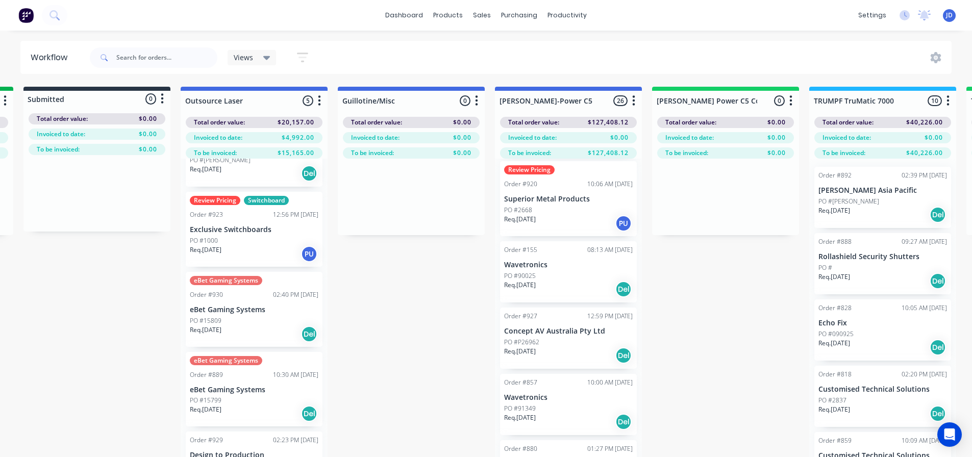
drag, startPoint x: 405, startPoint y: 301, endPoint x: 394, endPoint y: 293, distance: 13.9
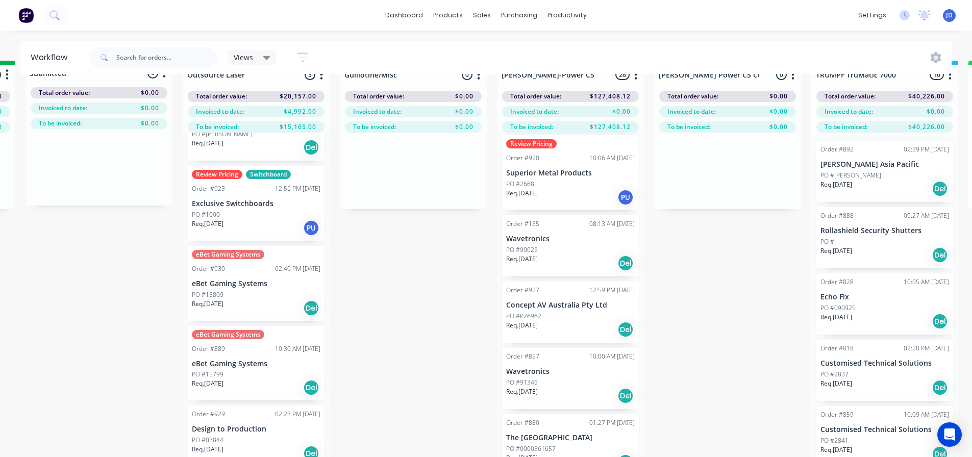
scroll to position [44, 468]
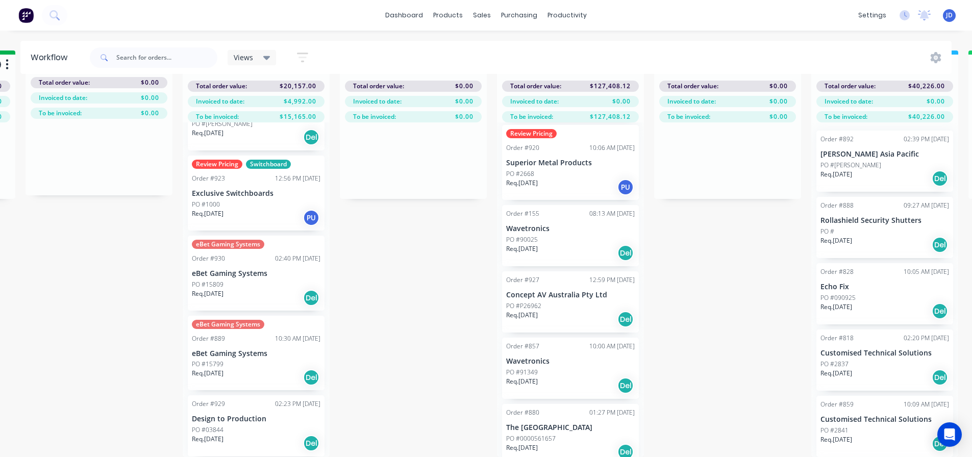
click at [273, 296] on div "Order #852 07:16 AM [DATE] Showtools International PO #[PERSON_NAME]. [DATE] De…" at bounding box center [256, 289] width 147 height 335
click at [274, 298] on div "Req. [DATE] Del" at bounding box center [256, 297] width 129 height 17
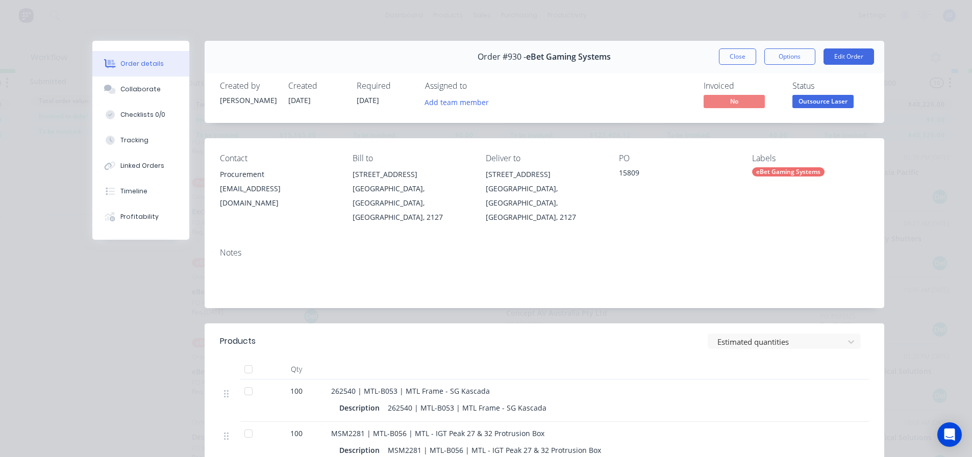
scroll to position [0, 468]
click at [723, 53] on button "Close" at bounding box center [737, 56] width 37 height 16
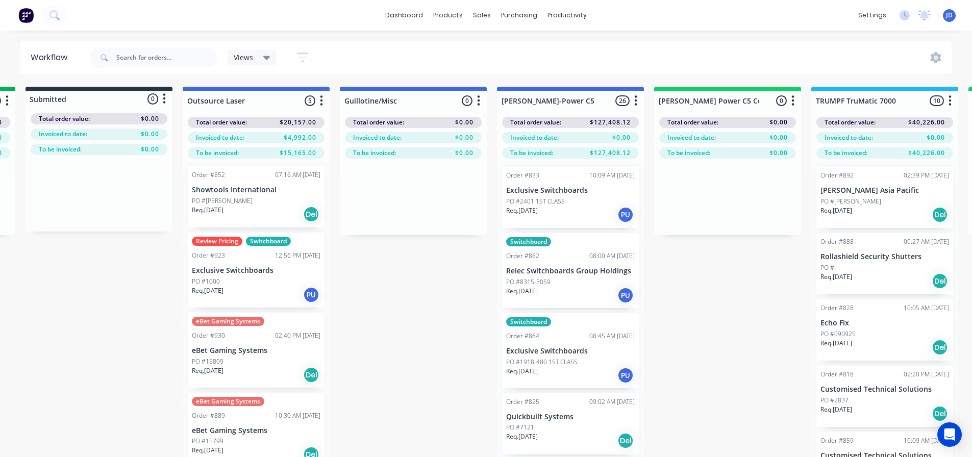
scroll to position [0, 0]
click at [252, 213] on div "Req. [DATE] Del" at bounding box center [256, 214] width 129 height 17
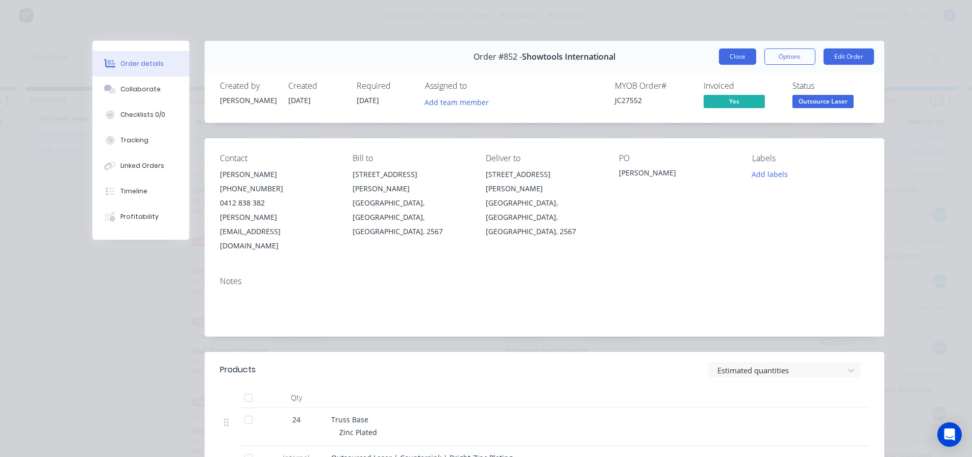
click at [728, 63] on button "Close" at bounding box center [737, 56] width 37 height 16
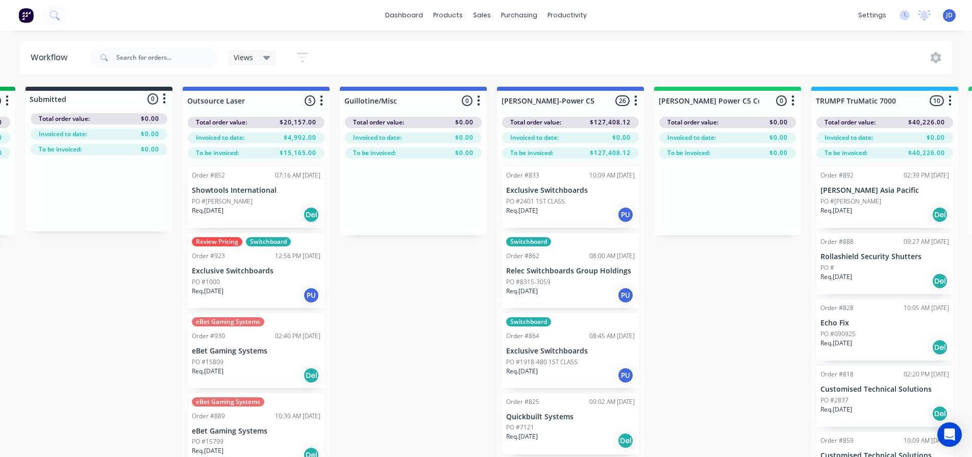
scroll to position [41, 0]
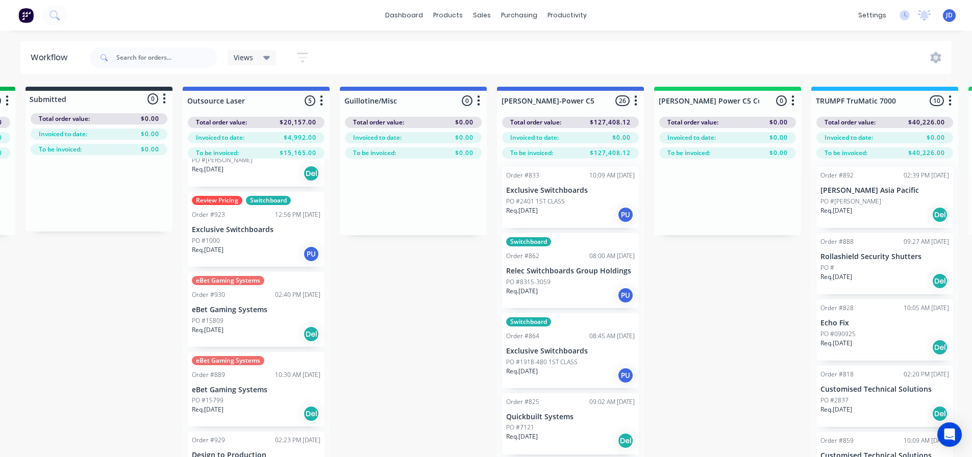
click at [242, 228] on p "Exclusive Switchboards" at bounding box center [256, 229] width 129 height 9
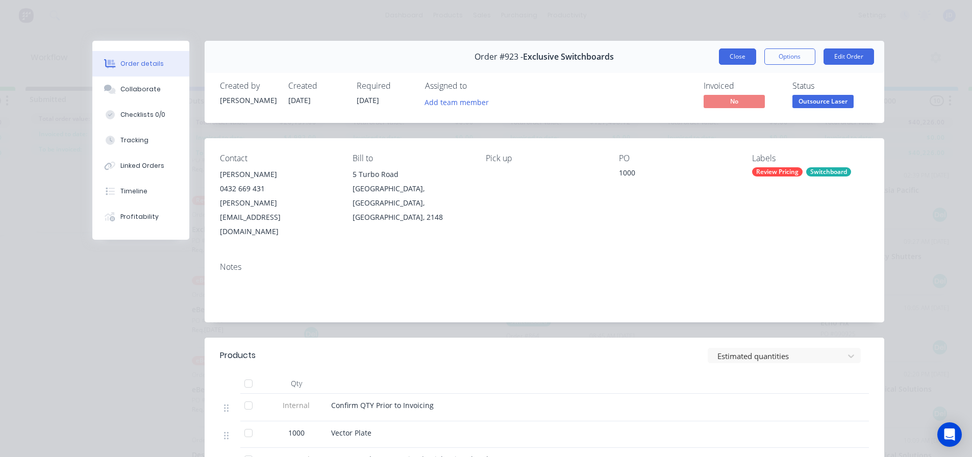
click at [734, 57] on button "Close" at bounding box center [737, 56] width 37 height 16
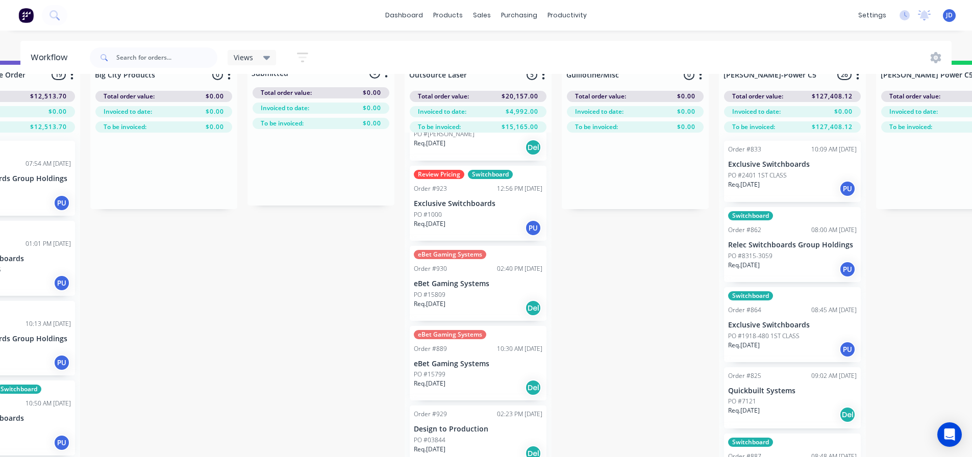
scroll to position [11, 43]
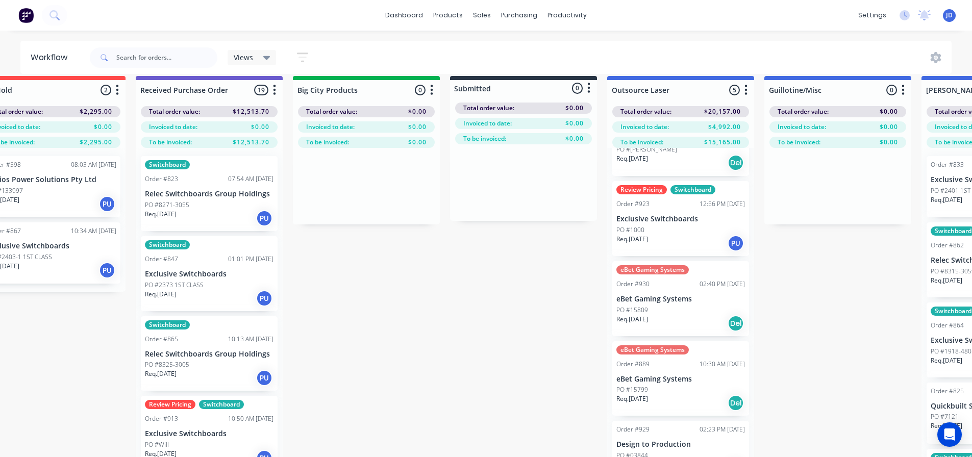
drag, startPoint x: 426, startPoint y: 343, endPoint x: 375, endPoint y: 334, distance: 51.9
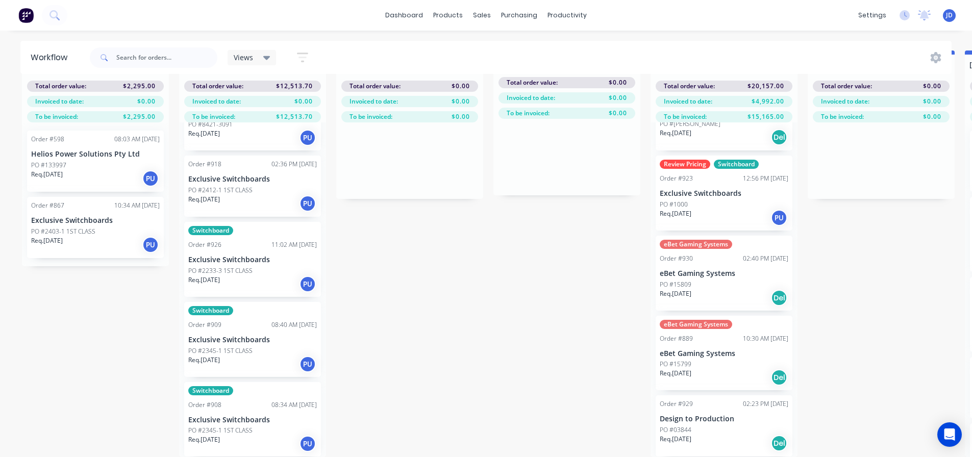
scroll to position [40, 53]
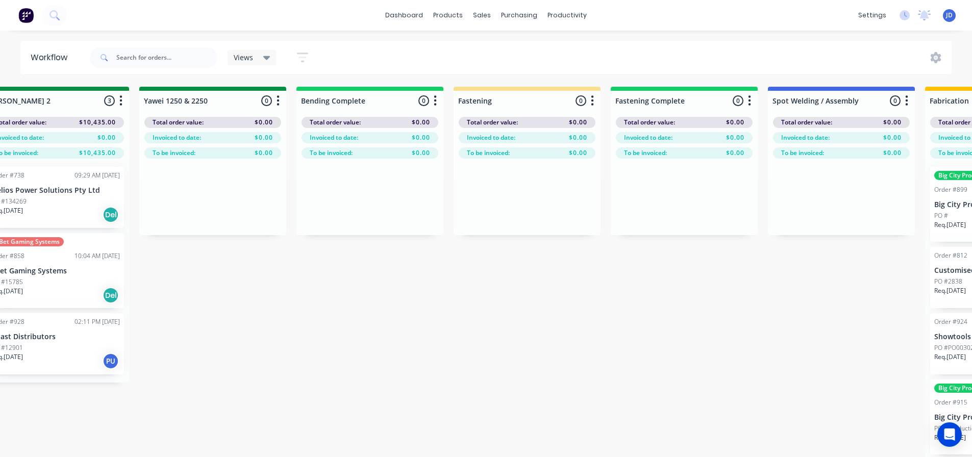
drag, startPoint x: 516, startPoint y: 402, endPoint x: 683, endPoint y: 329, distance: 182.5
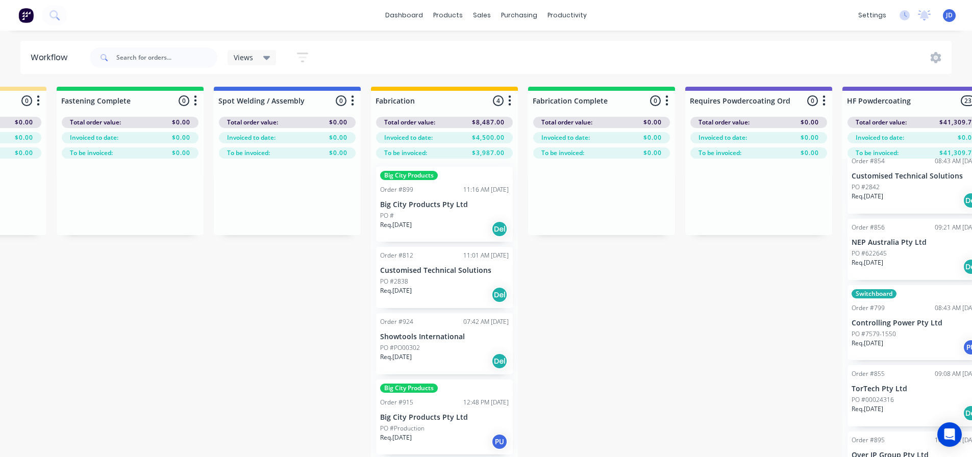
scroll to position [0, 3014]
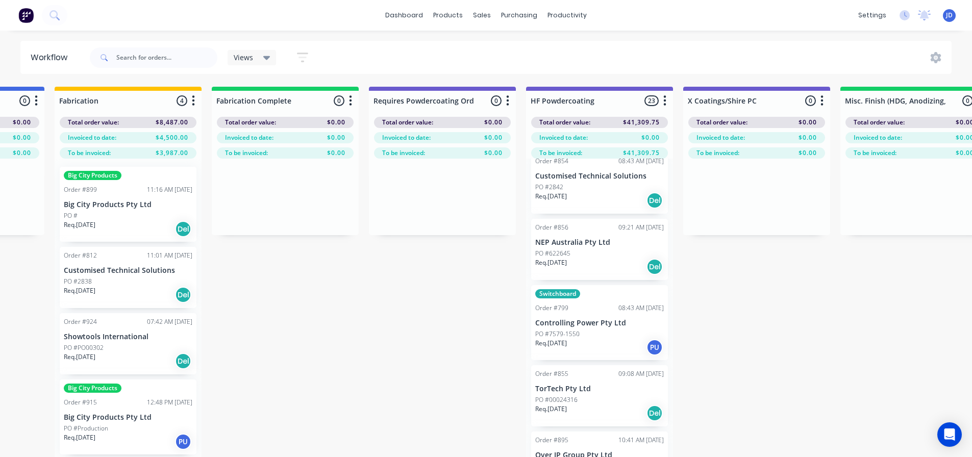
drag, startPoint x: 554, startPoint y: 276, endPoint x: 656, endPoint y: 244, distance: 107.6
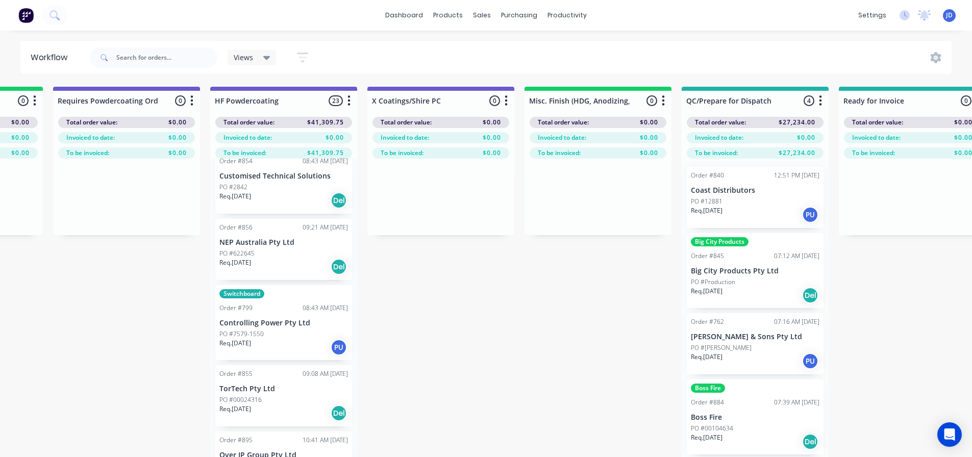
scroll to position [0, 3326]
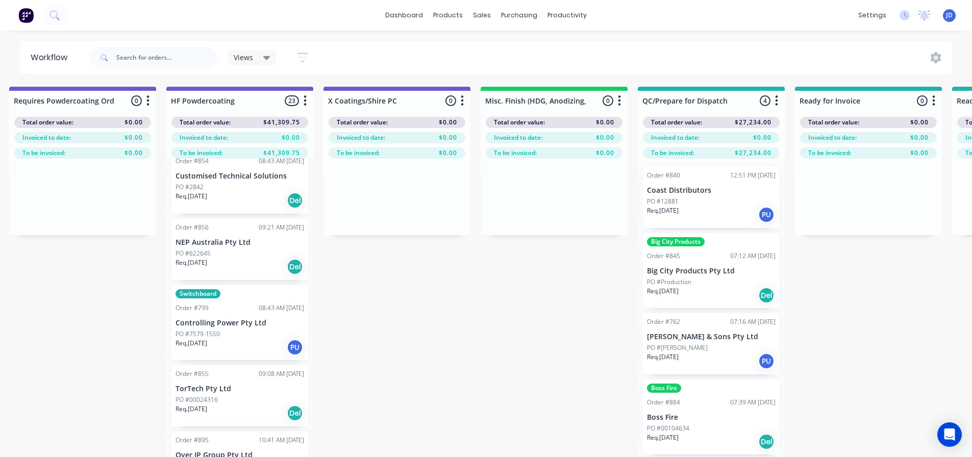
drag, startPoint x: 718, startPoint y: 296, endPoint x: 760, endPoint y: 248, distance: 64.0
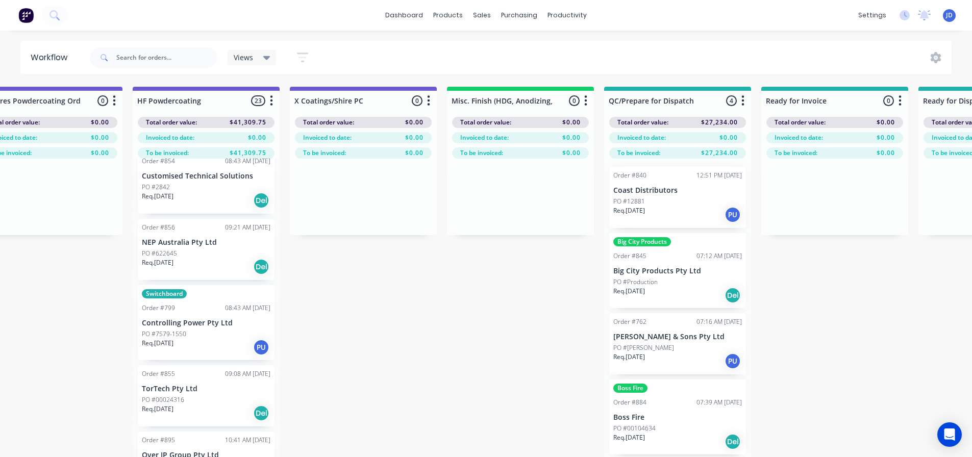
scroll to position [0, 3417]
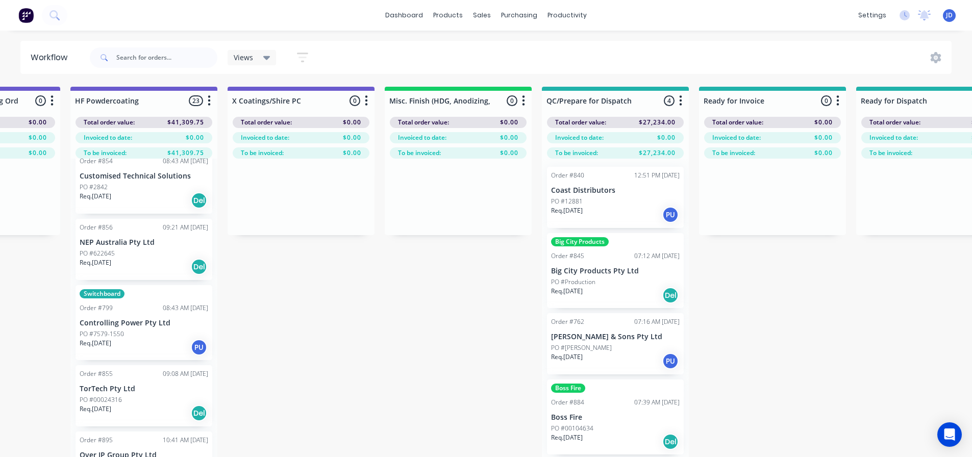
drag, startPoint x: 819, startPoint y: 342, endPoint x: 882, endPoint y: 329, distance: 64.5
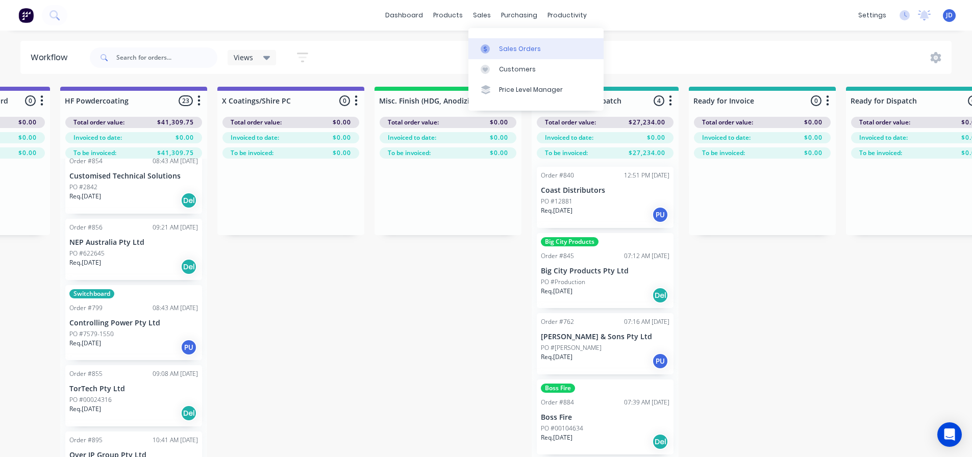
click at [504, 52] on div "Sales Orders" at bounding box center [520, 48] width 42 height 9
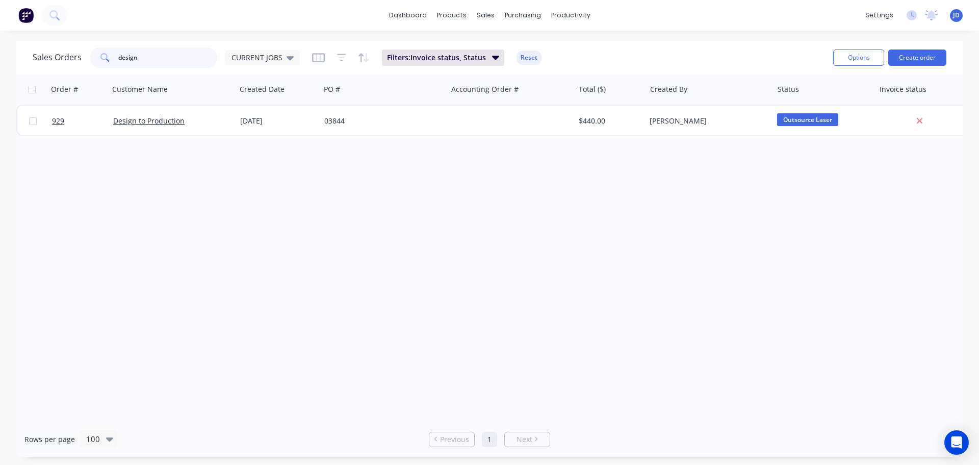
drag, startPoint x: 100, startPoint y: 46, endPoint x: 3, endPoint y: 29, distance: 98.9
click at [61, 40] on div "dashboard products sales purchasing productivity dashboard products Product Cat…" at bounding box center [489, 232] width 979 height 465
click at [530, 234] on div "Order # Customer Name Created Date PO # Accounting Order # Total ($) Created By…" at bounding box center [489, 247] width 947 height 347
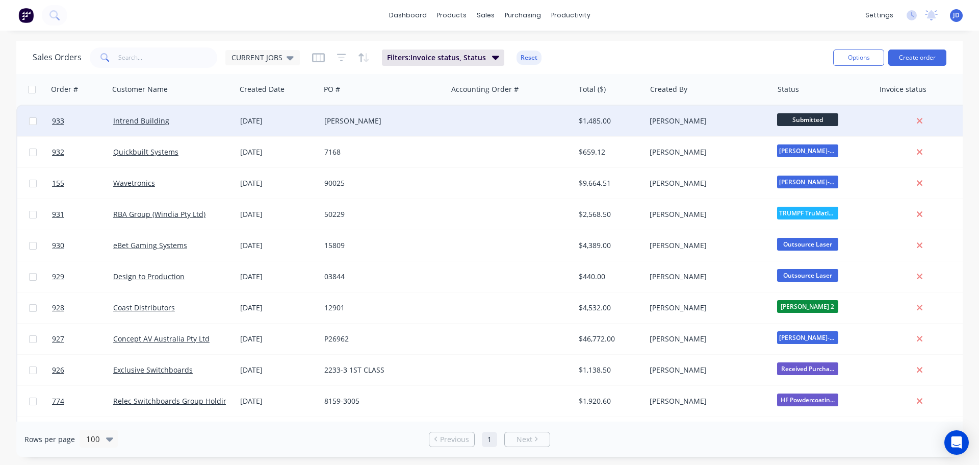
click at [828, 121] on span "Submitted" at bounding box center [807, 119] width 61 height 13
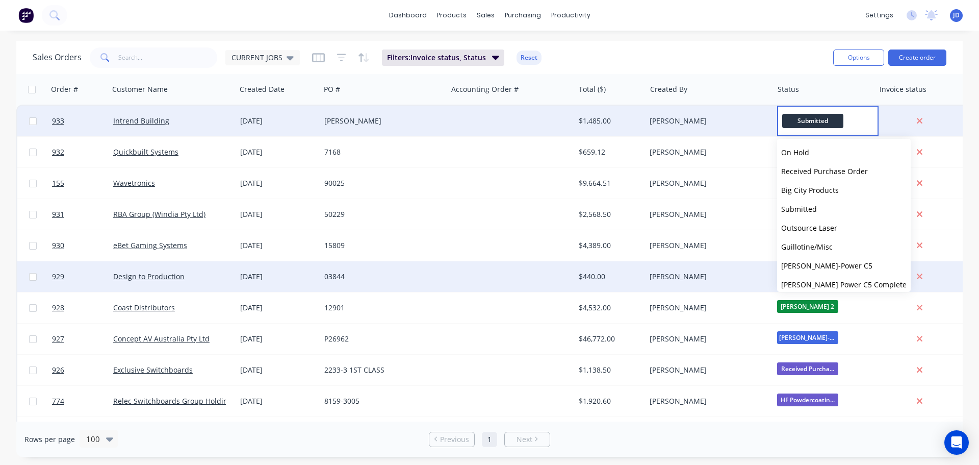
click at [816, 265] on span "[PERSON_NAME]-Power C5" at bounding box center [826, 266] width 91 height 10
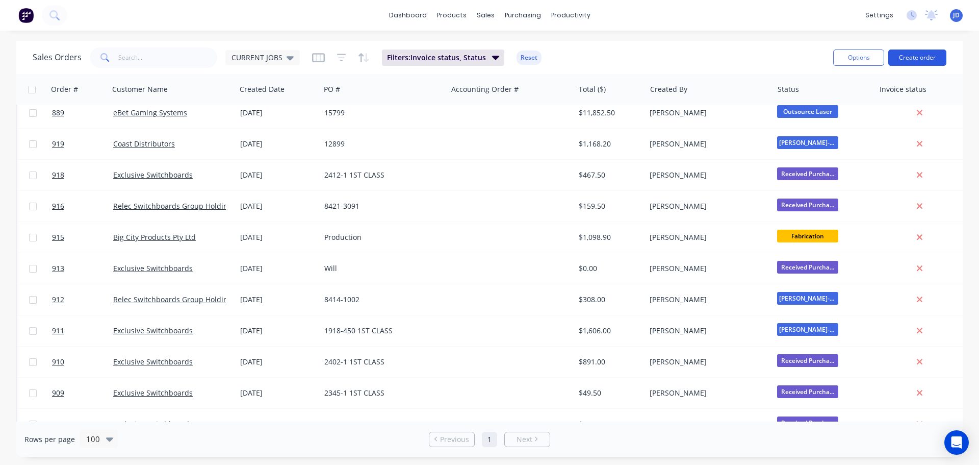
scroll to position [510, 0]
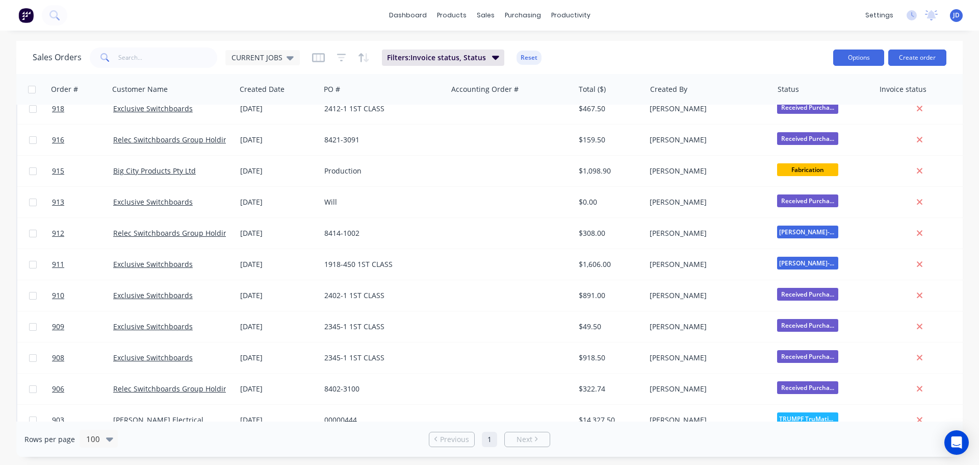
click at [877, 58] on button "Options" at bounding box center [858, 57] width 51 height 16
click at [815, 123] on div "Export" at bounding box center [828, 124] width 94 height 15
